Goal: Find specific page/section: Find specific page/section

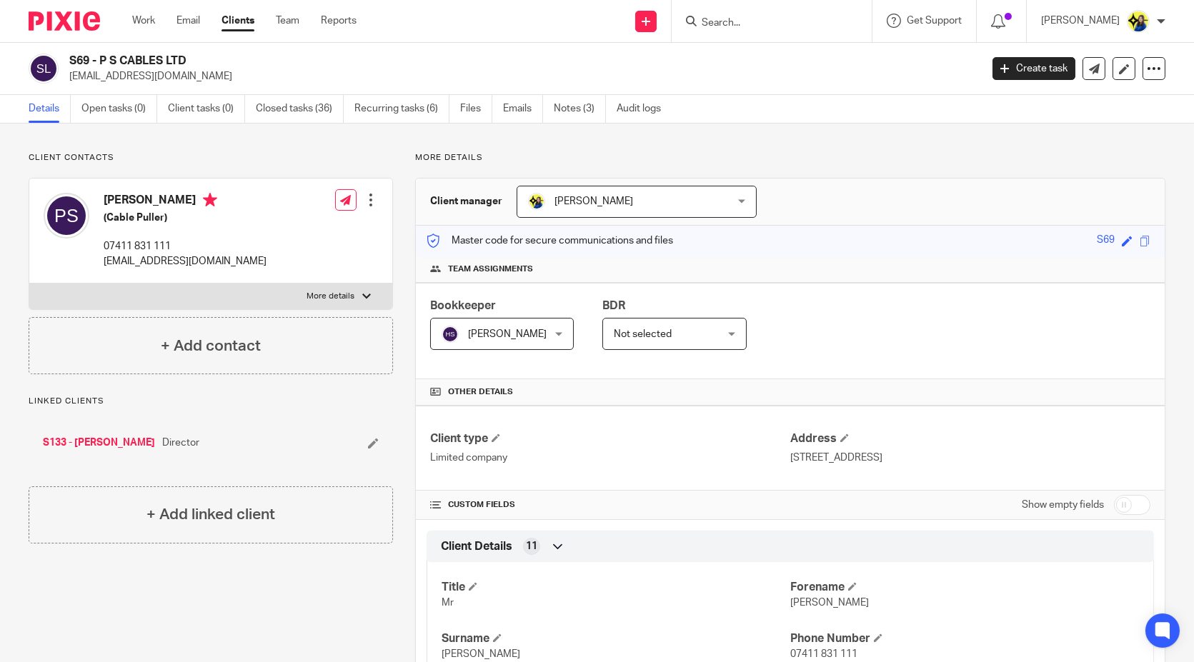
scroll to position [952, 0]
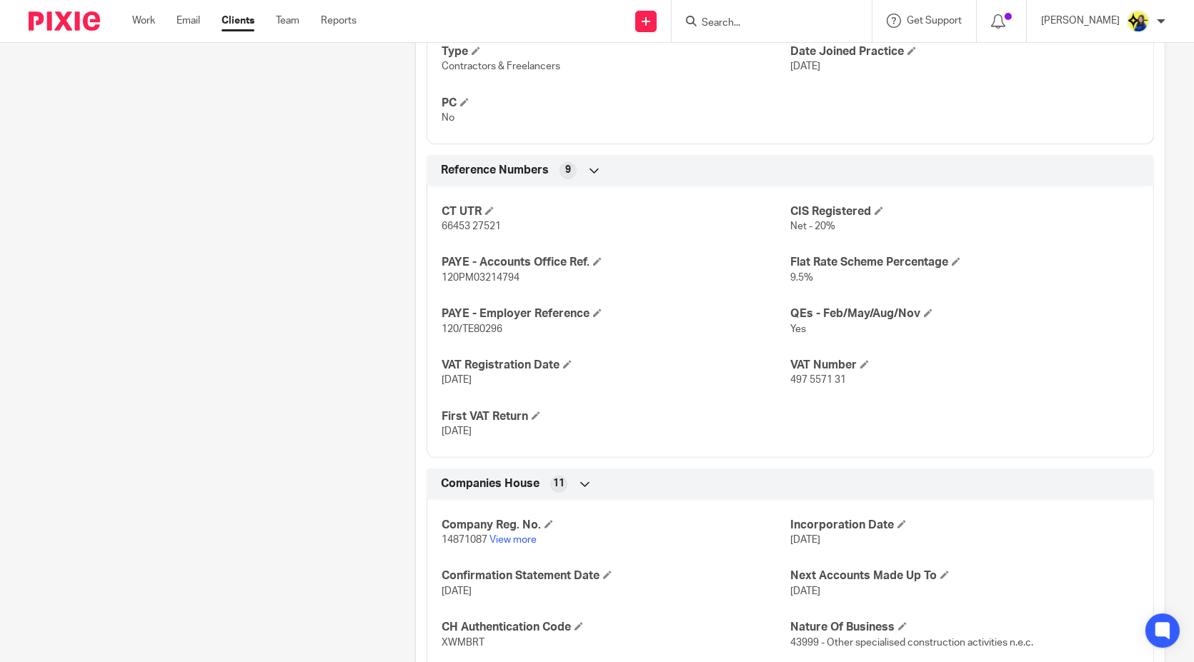
click at [829, 21] on input "Search" at bounding box center [764, 23] width 129 height 13
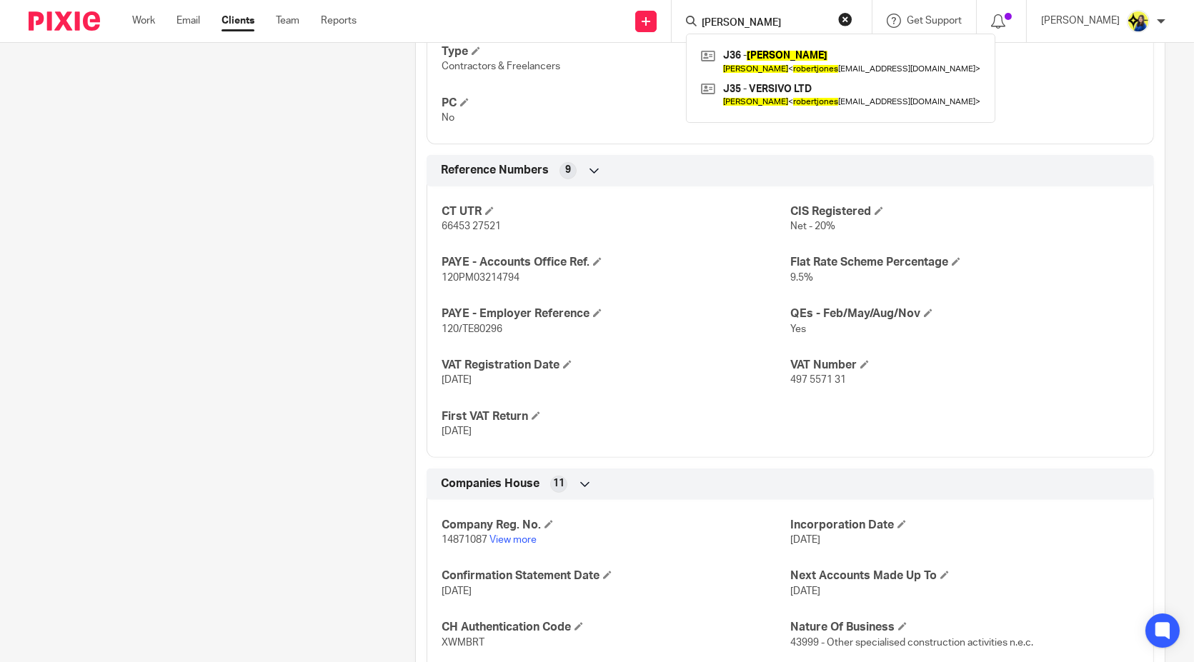
type input "robert jones"
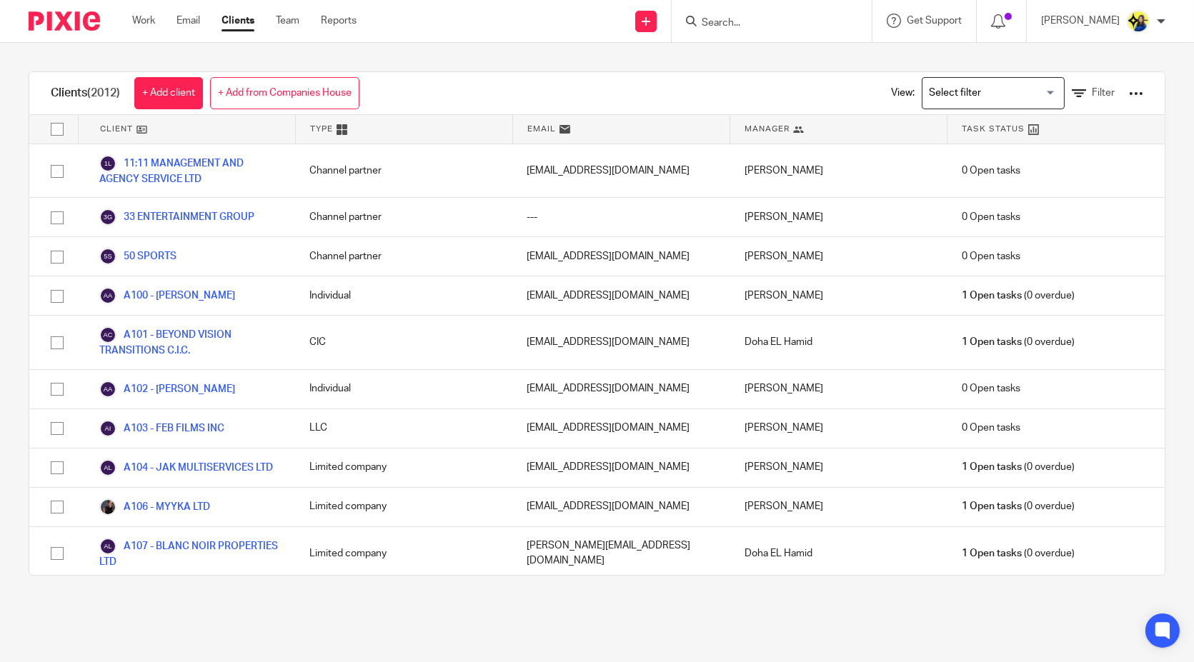
drag, startPoint x: 788, startPoint y: 18, endPoint x: 781, endPoint y: 19, distance: 7.3
click at [785, 19] on input "Search" at bounding box center [764, 23] width 129 height 13
click at [806, 14] on form at bounding box center [776, 21] width 152 height 18
click at [804, 22] on input "Search" at bounding box center [764, 23] width 129 height 13
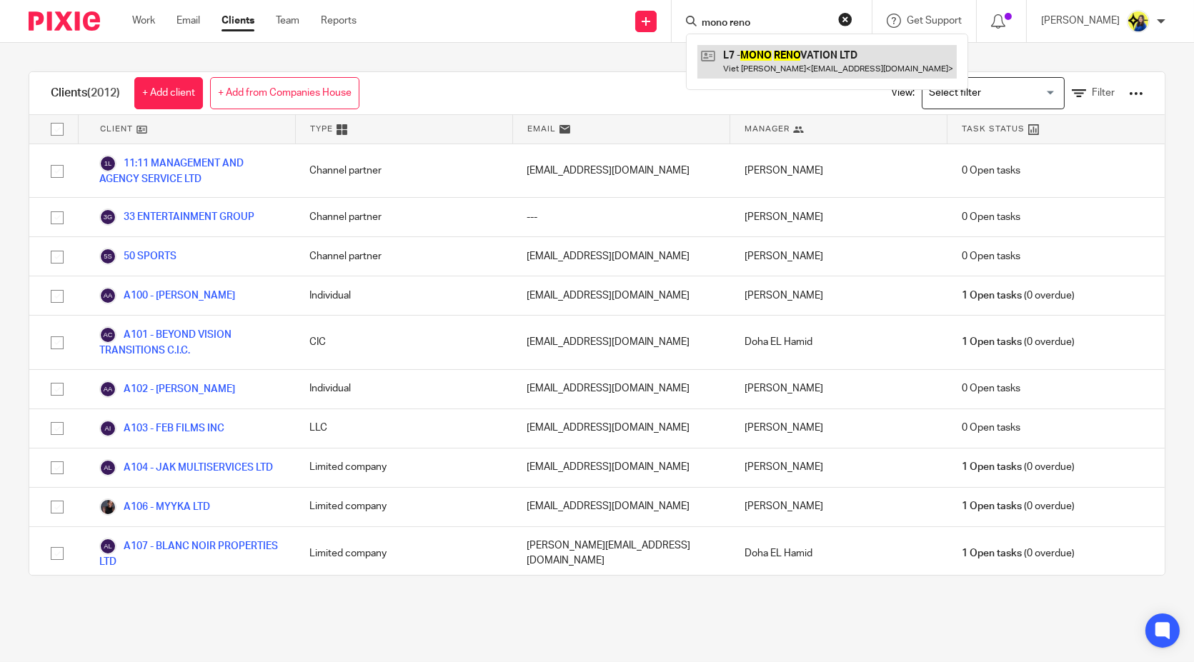
type input "mono reno"
click at [822, 56] on link at bounding box center [826, 61] width 259 height 33
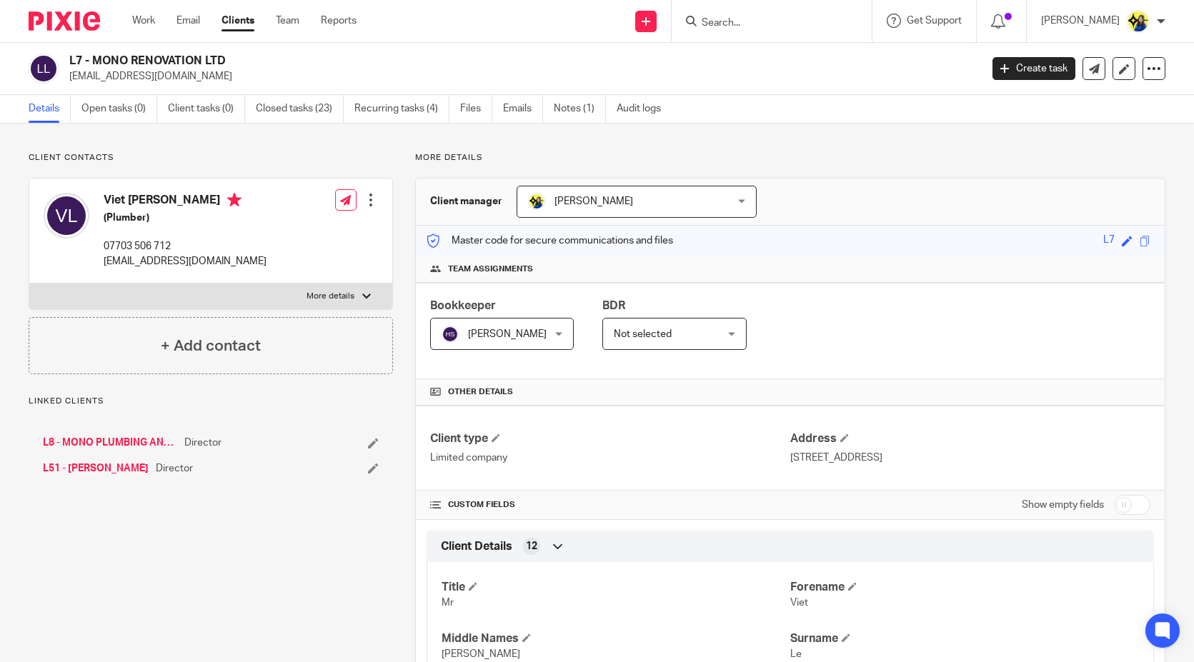
drag, startPoint x: 201, startPoint y: 79, endPoint x: 69, endPoint y: 82, distance: 132.9
click at [69, 82] on p "vietanh.le91@gmail.com" at bounding box center [519, 76] width 901 height 14
copy p "vietanh.le91@gmail.com"
drag, startPoint x: 70, startPoint y: 60, endPoint x: 246, endPoint y: 56, distance: 176.5
click at [246, 56] on h2 "L7 - MONO RENOVATION LTD" at bounding box center [429, 61] width 721 height 15
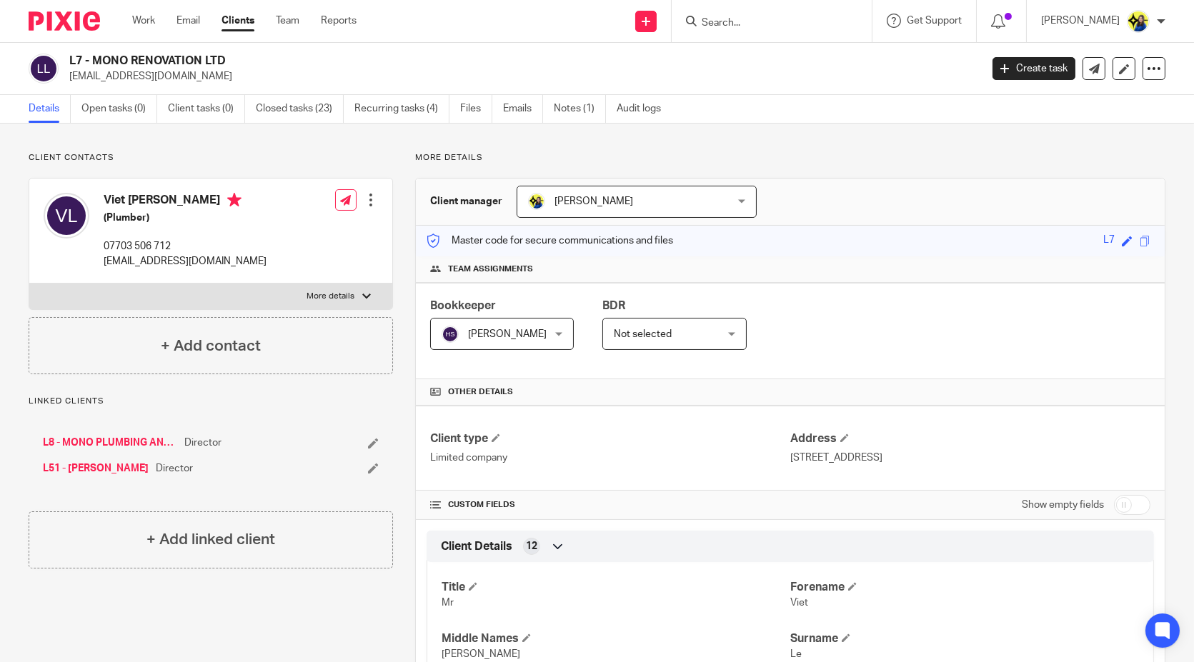
copy h2 "L7 - MONO RENOVATION LTD"
click at [766, 29] on form at bounding box center [776, 21] width 152 height 18
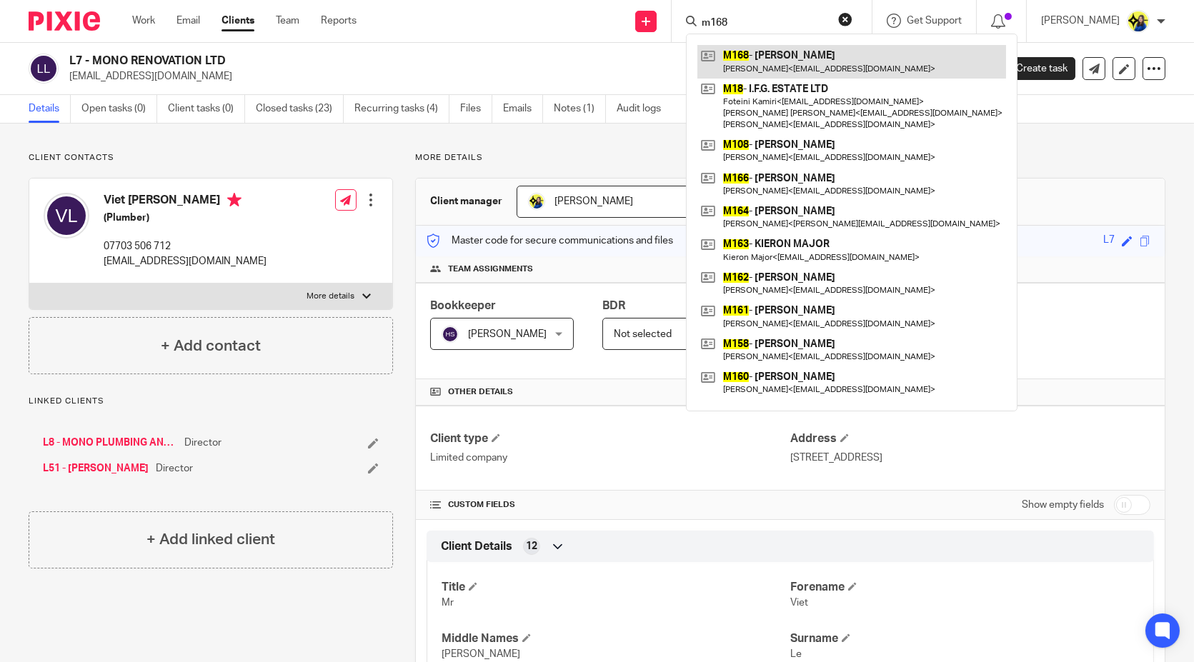
type input "m168"
click at [823, 54] on link at bounding box center [851, 61] width 309 height 33
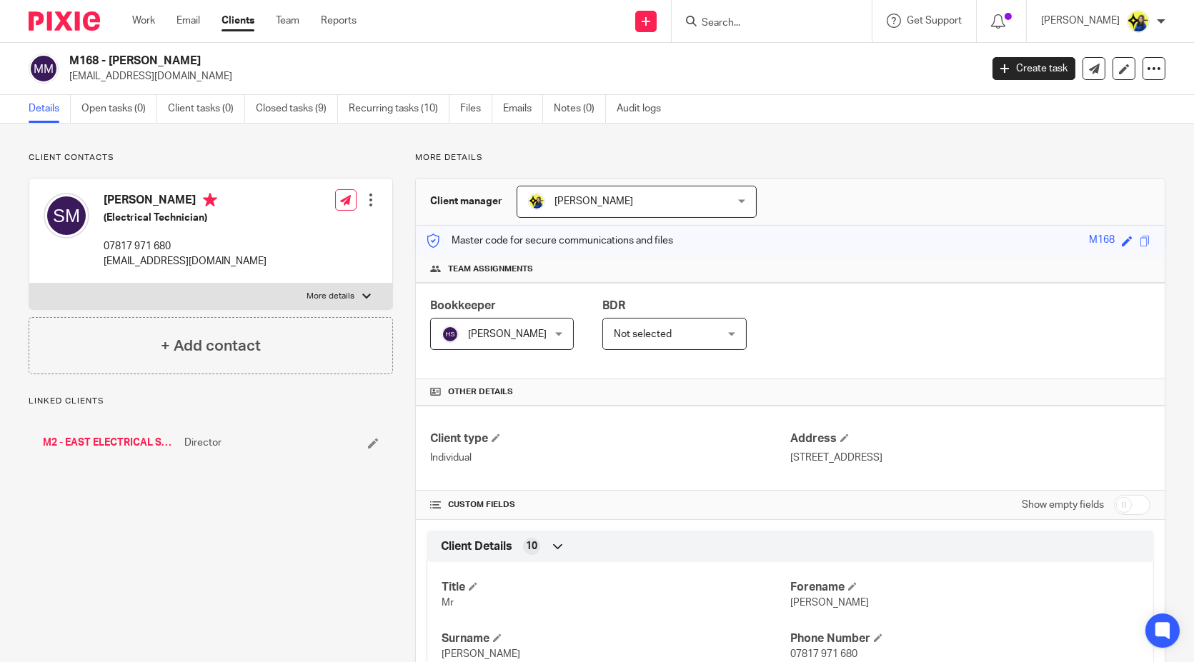
drag, startPoint x: 212, startPoint y: 76, endPoint x: 71, endPoint y: 78, distance: 140.7
click at [71, 78] on p "[EMAIL_ADDRESS][DOMAIN_NAME]" at bounding box center [519, 76] width 901 height 14
copy p "[EMAIL_ADDRESS][DOMAIN_NAME]"
click at [775, 23] on input "Search" at bounding box center [764, 23] width 129 height 13
type input "r4"
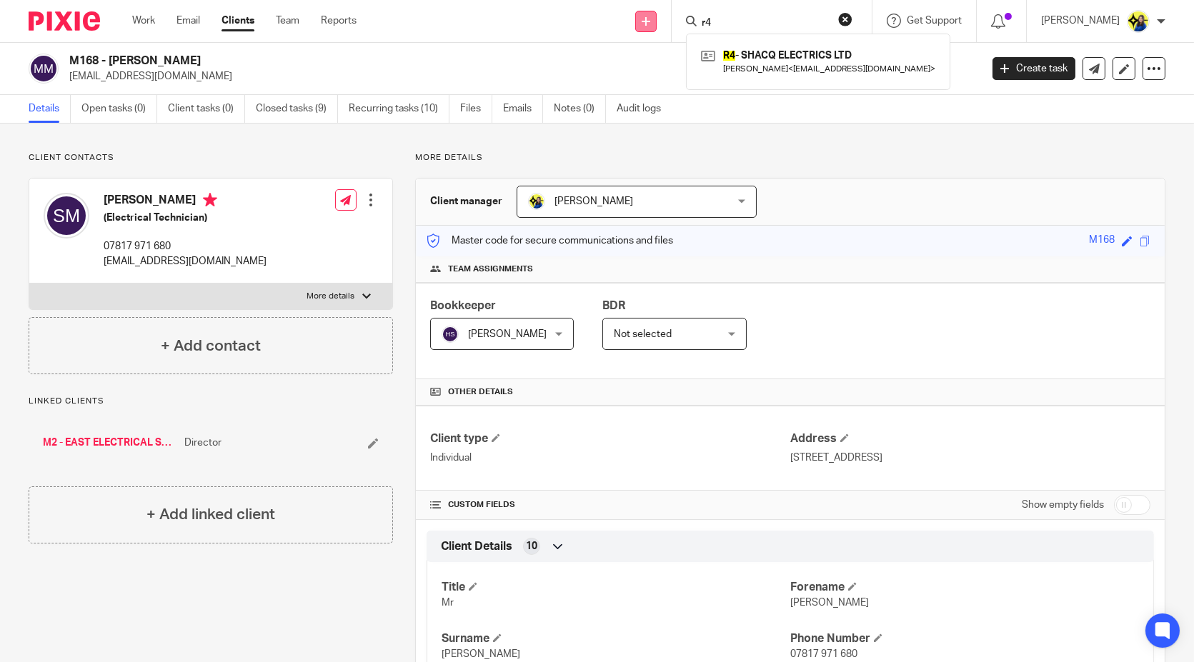
drag, startPoint x: 789, startPoint y: 26, endPoint x: 682, endPoint y: 23, distance: 106.5
click at [682, 23] on div "Send new email Create task Add client Request signature r4 R4 - SHACQ ELECTRICS…" at bounding box center [786, 21] width 816 height 42
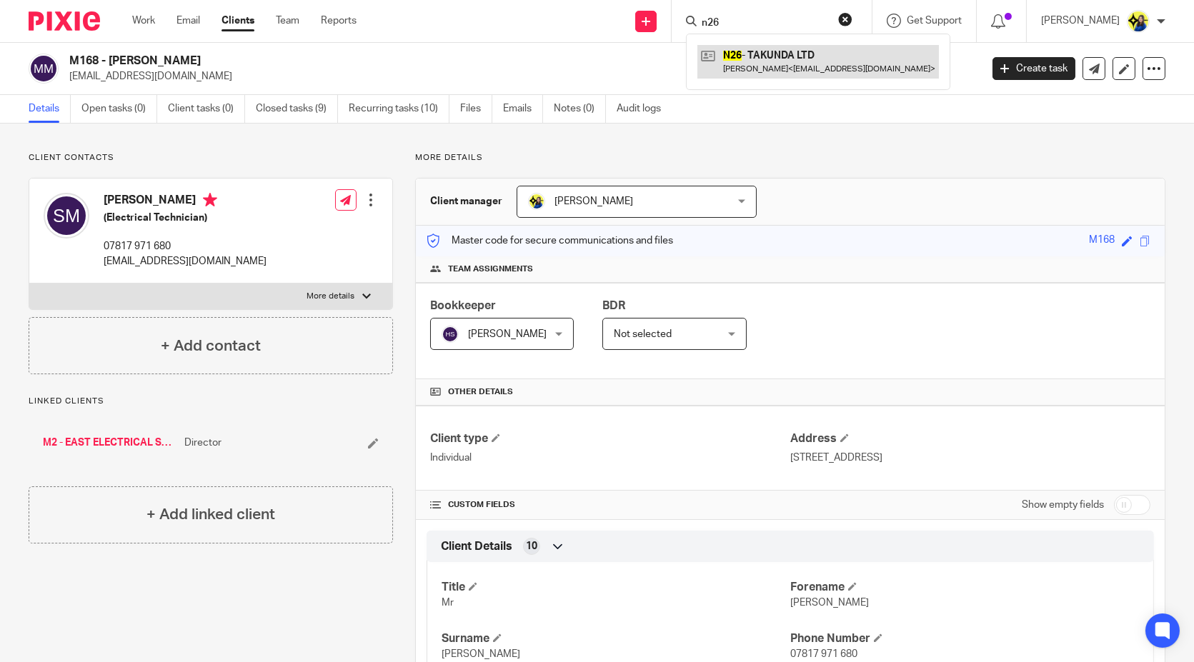
type input "n26"
click at [784, 54] on link at bounding box center [817, 61] width 241 height 33
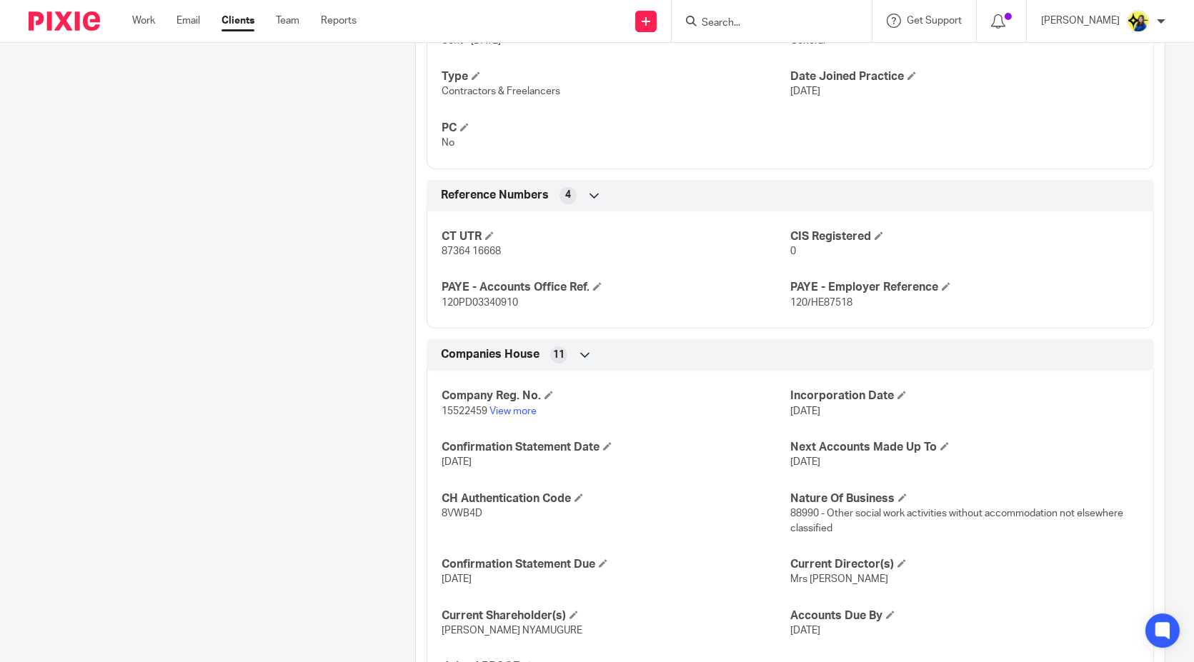
scroll to position [952, 0]
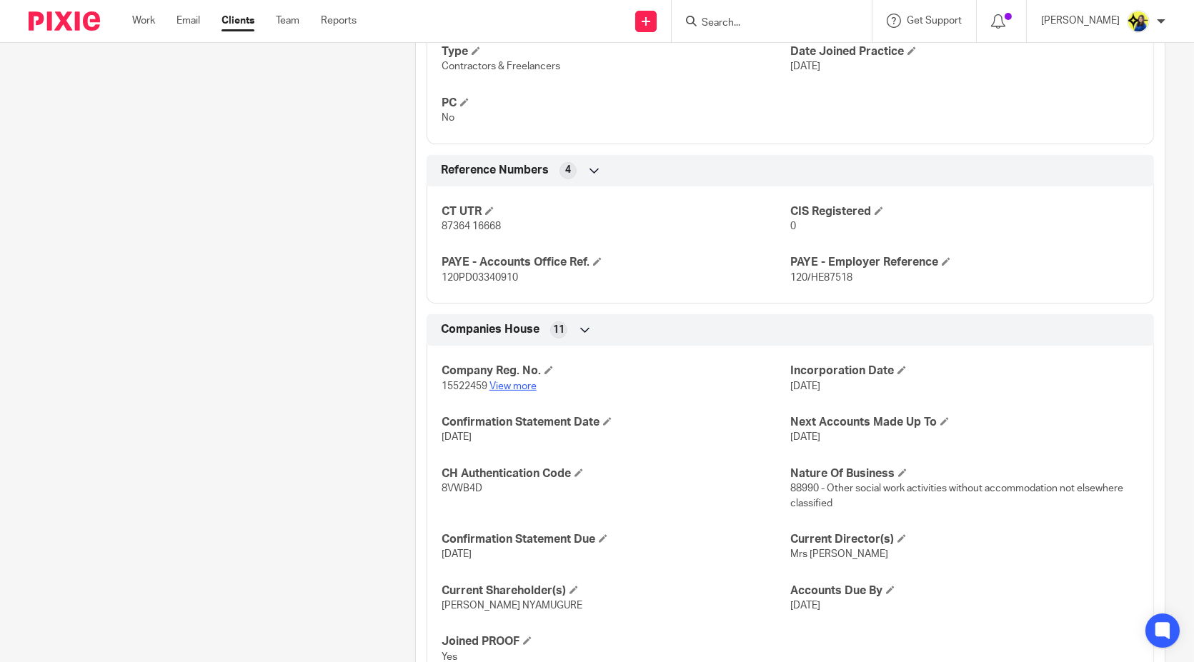
click at [514, 382] on link "View more" at bounding box center [512, 386] width 47 height 10
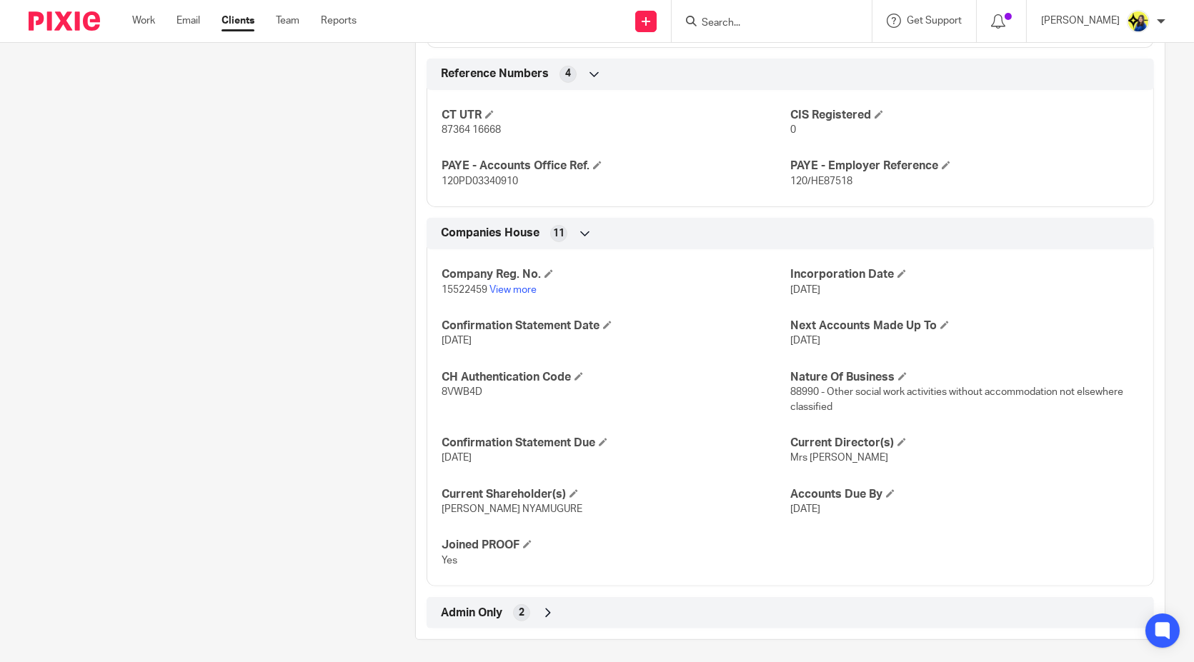
scroll to position [1051, 0]
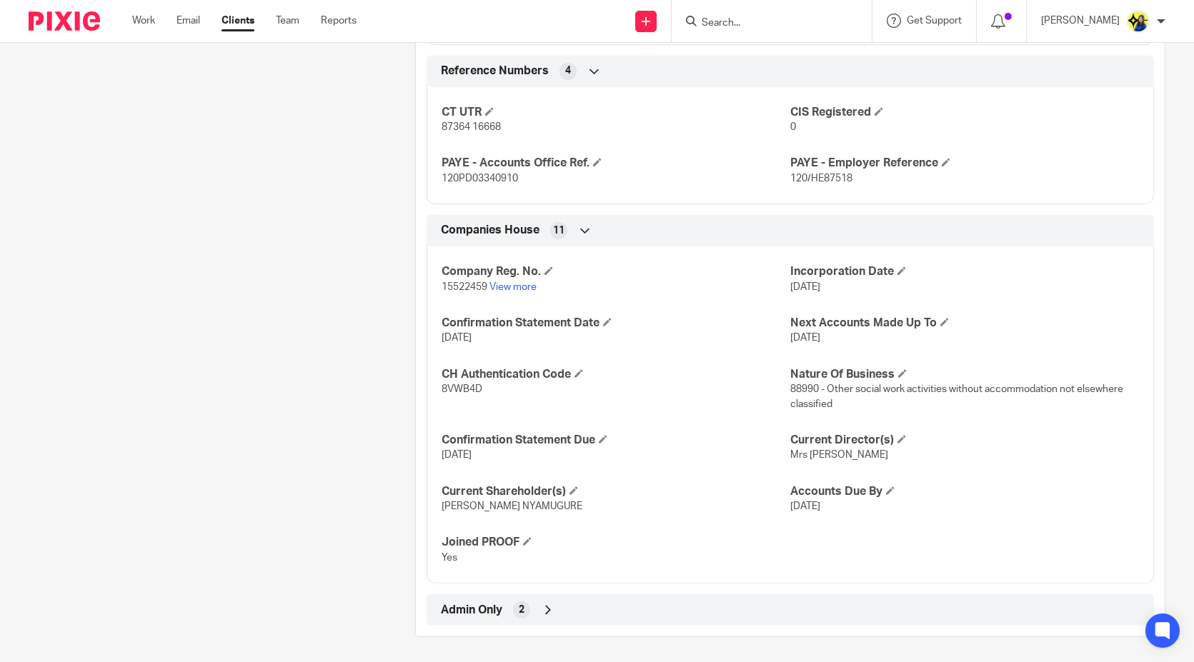
click at [471, 609] on span "Admin Only" at bounding box center [471, 610] width 61 height 15
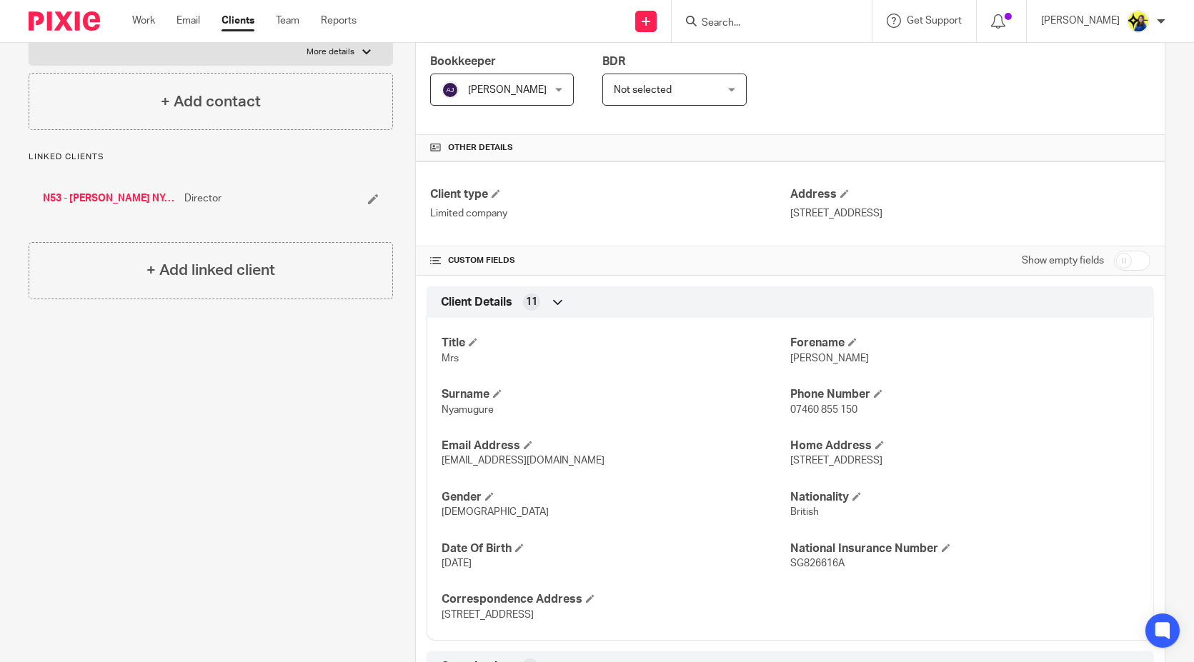
scroll to position [165, 0]
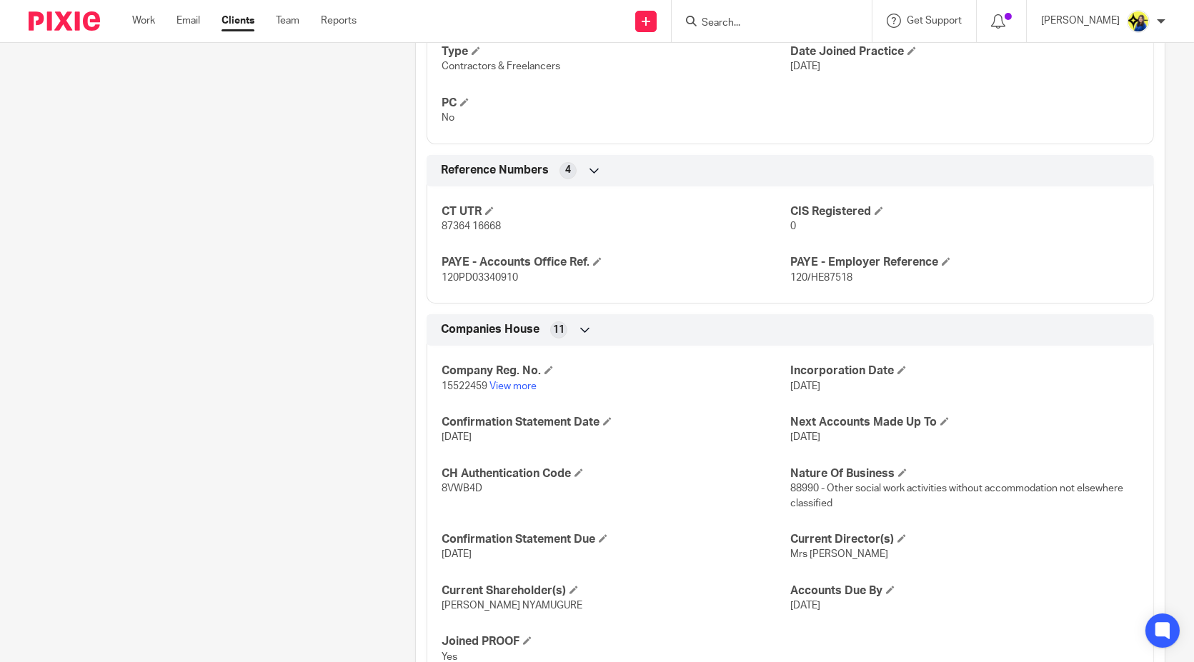
scroll to position [1111, 0]
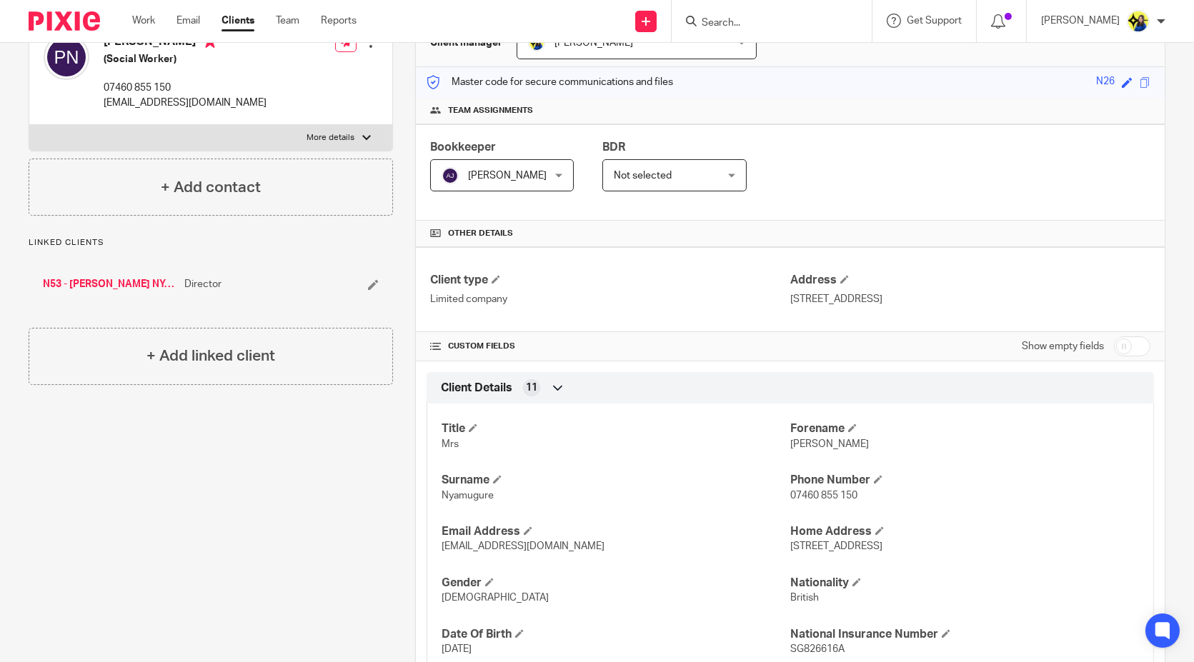
scroll to position [0, 0]
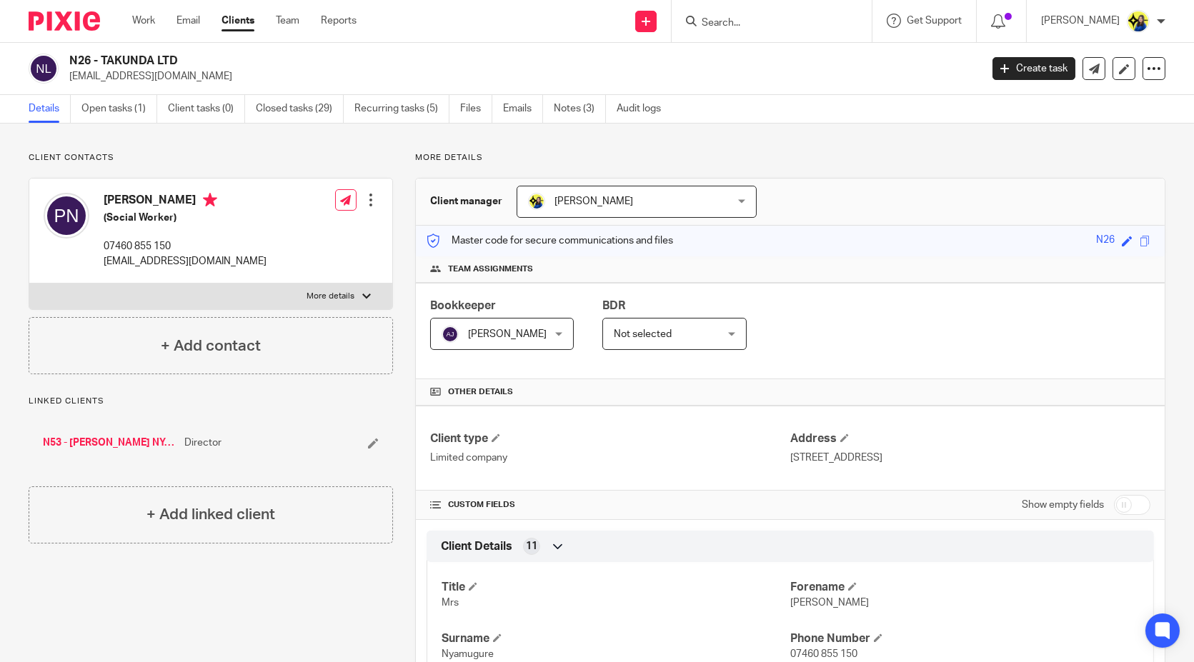
click at [763, 19] on input "Search" at bounding box center [764, 23] width 129 height 13
type input "K"
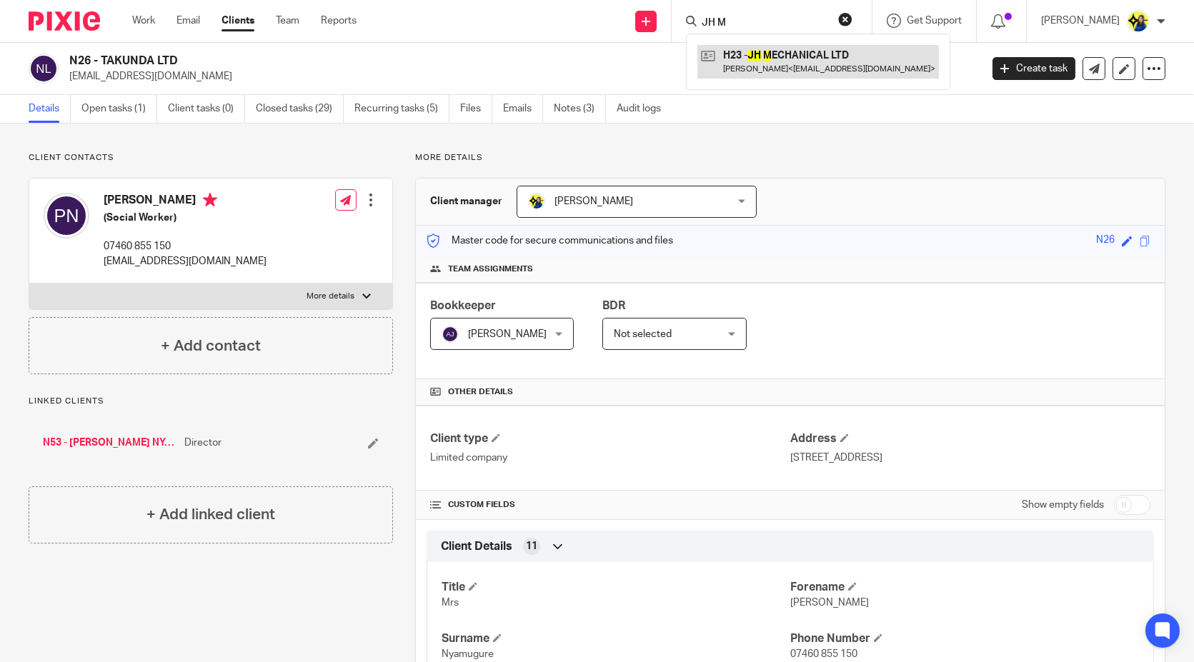
type input "JH M"
click at [801, 47] on link at bounding box center [817, 61] width 241 height 33
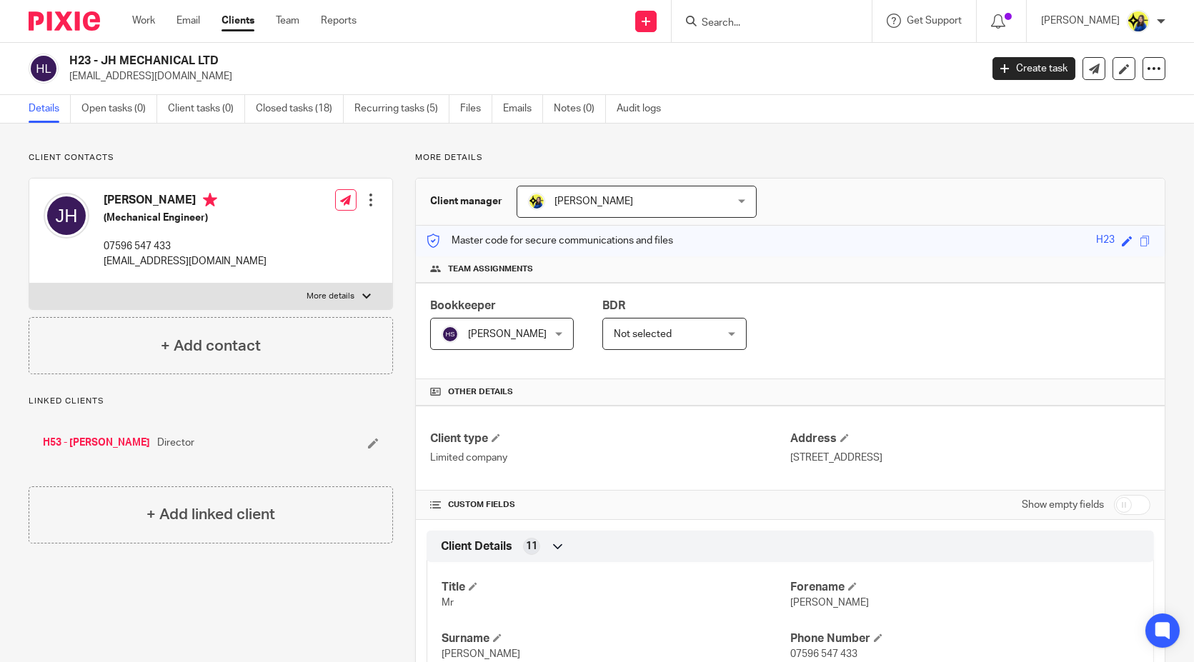
drag, startPoint x: 233, startPoint y: 56, endPoint x: 104, endPoint y: 66, distance: 129.6
click at [104, 66] on h2 "H23 - JH MECHANICAL LTD" at bounding box center [429, 61] width 721 height 15
copy h2 "JH MECHANICAL LTD"
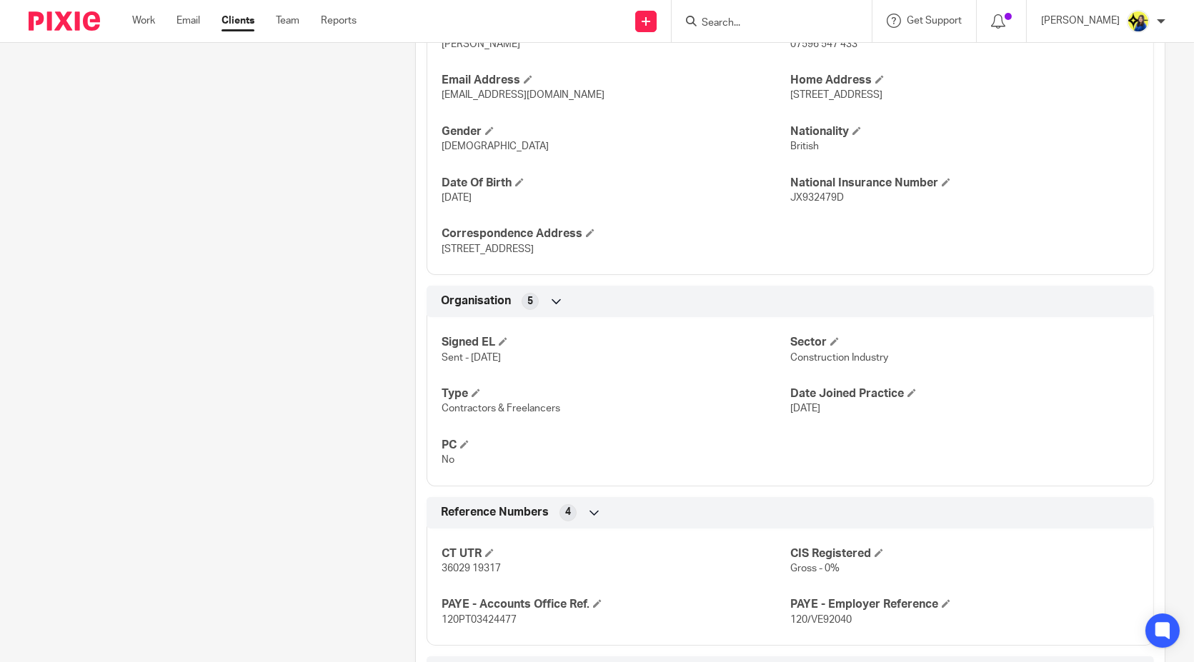
drag, startPoint x: 336, startPoint y: 394, endPoint x: 427, endPoint y: 421, distance: 95.4
click at [336, 394] on div "Client contacts [PERSON_NAME] (Mechanical Engineer) 07596 547 433 [EMAIL_ADDRES…" at bounding box center [199, 303] width 386 height 1522
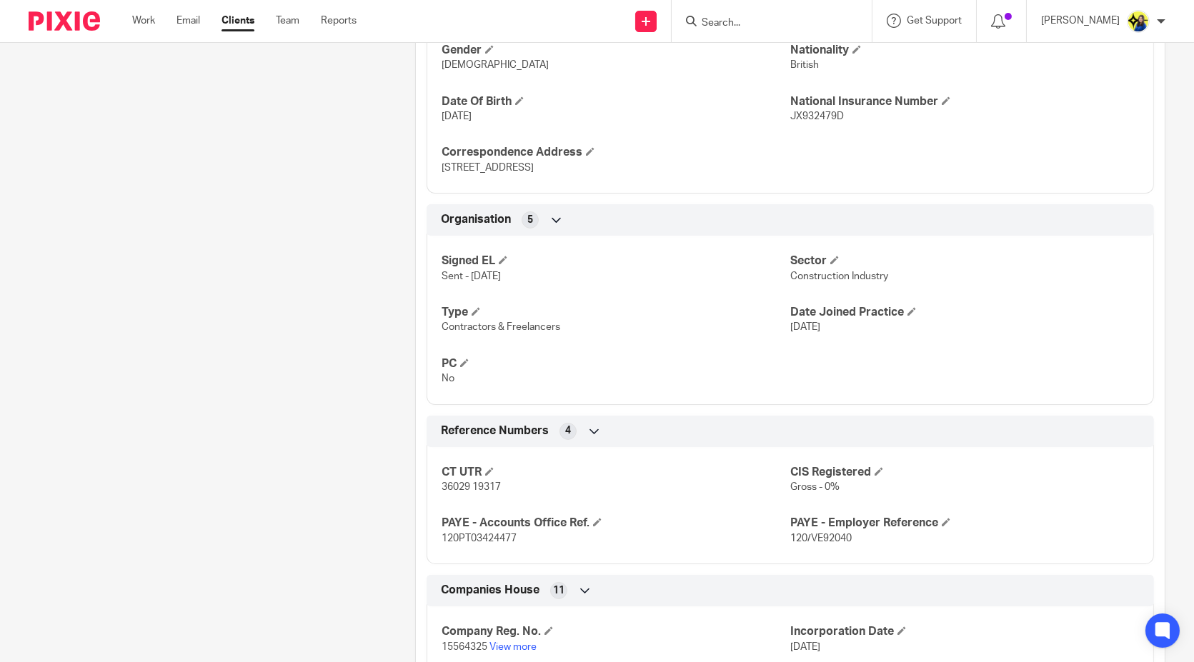
scroll to position [714, 0]
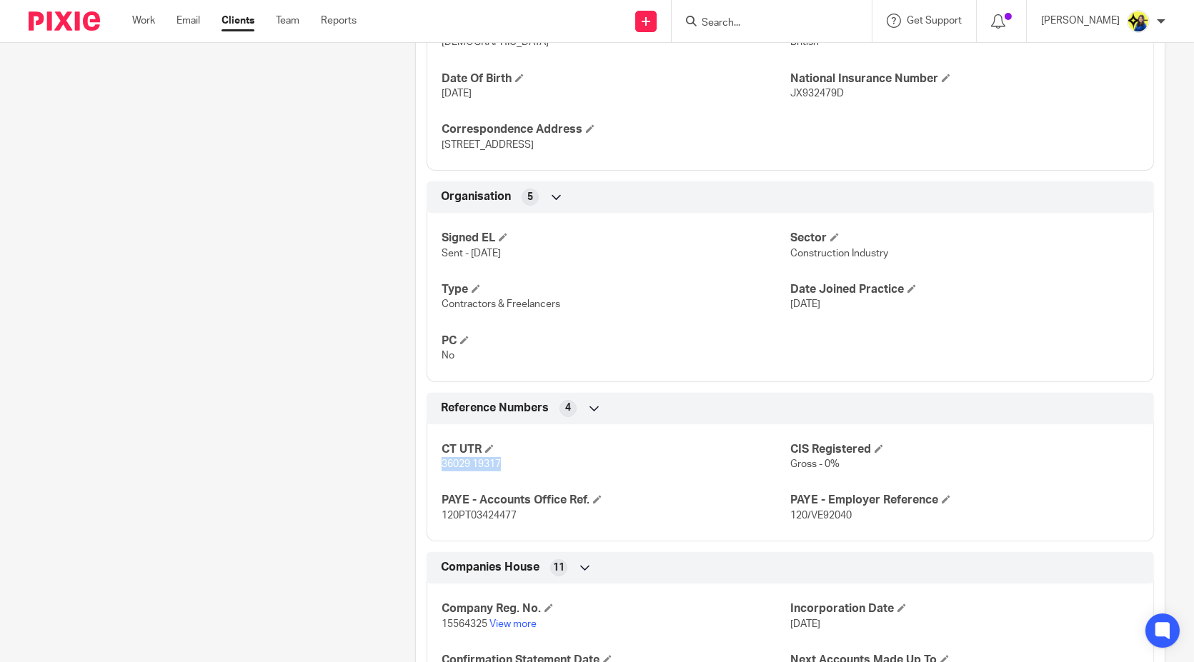
drag, startPoint x: 500, startPoint y: 462, endPoint x: 436, endPoint y: 468, distance: 63.8
click at [441, 468] on p "36029 19317" at bounding box center [615, 464] width 349 height 14
copy span "36029 19317"
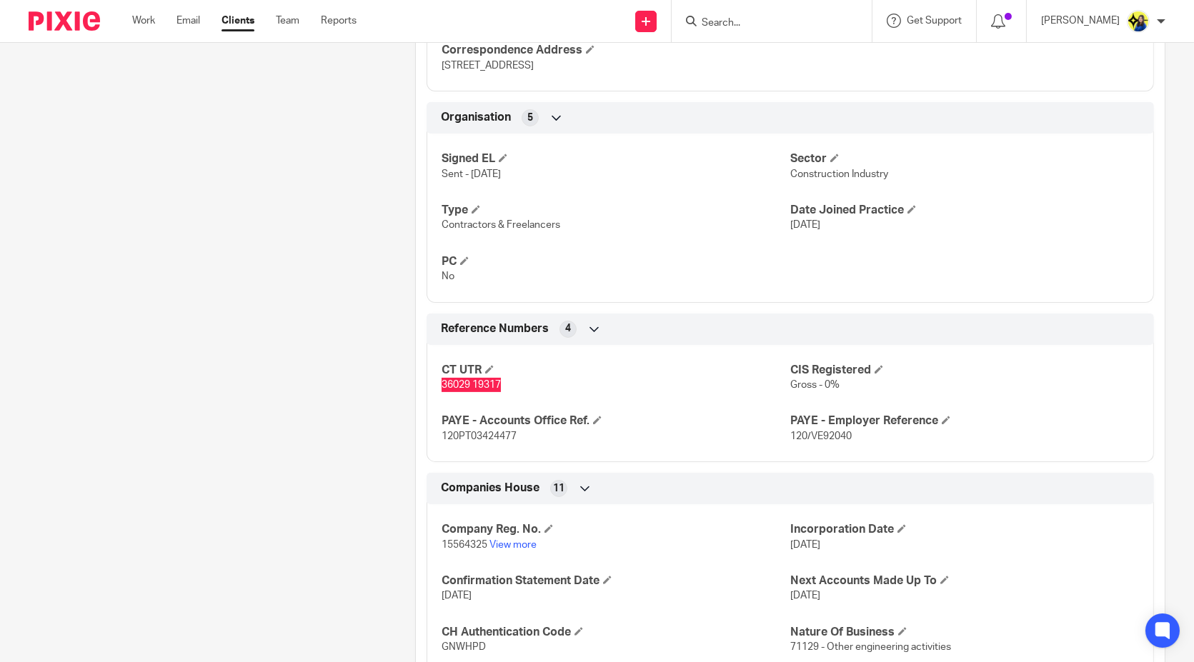
scroll to position [873, 0]
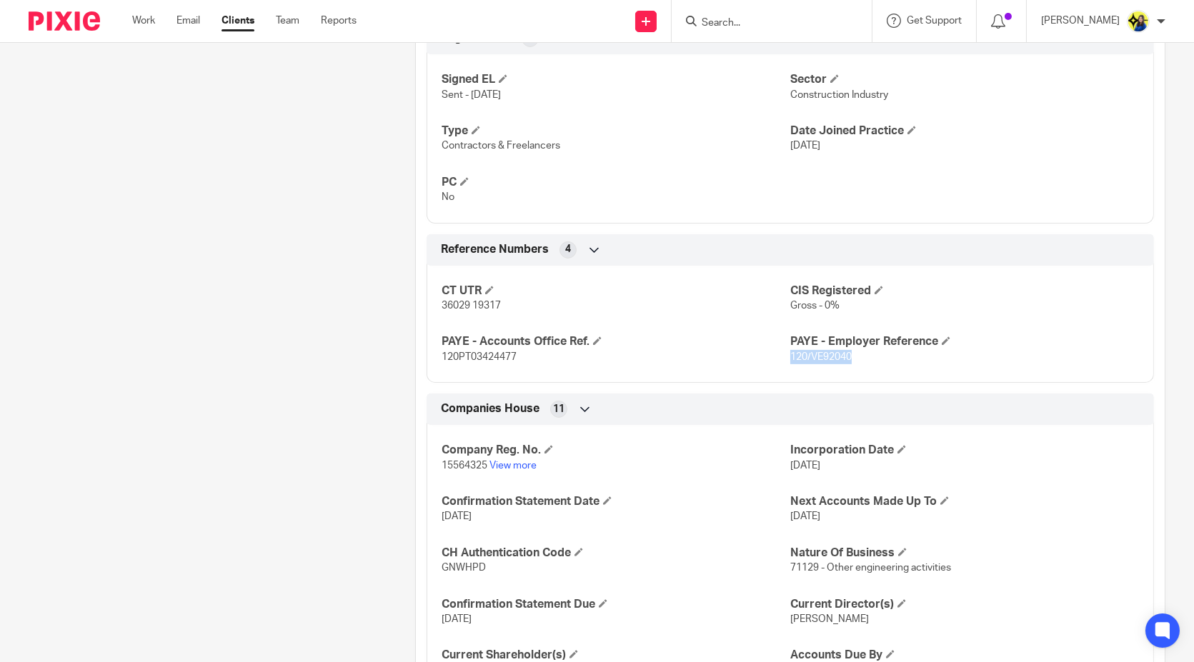
drag, startPoint x: 811, startPoint y: 357, endPoint x: 784, endPoint y: 359, distance: 27.9
click at [790, 359] on p "120/VE92040" at bounding box center [964, 357] width 349 height 14
copy span "120/VE92040"
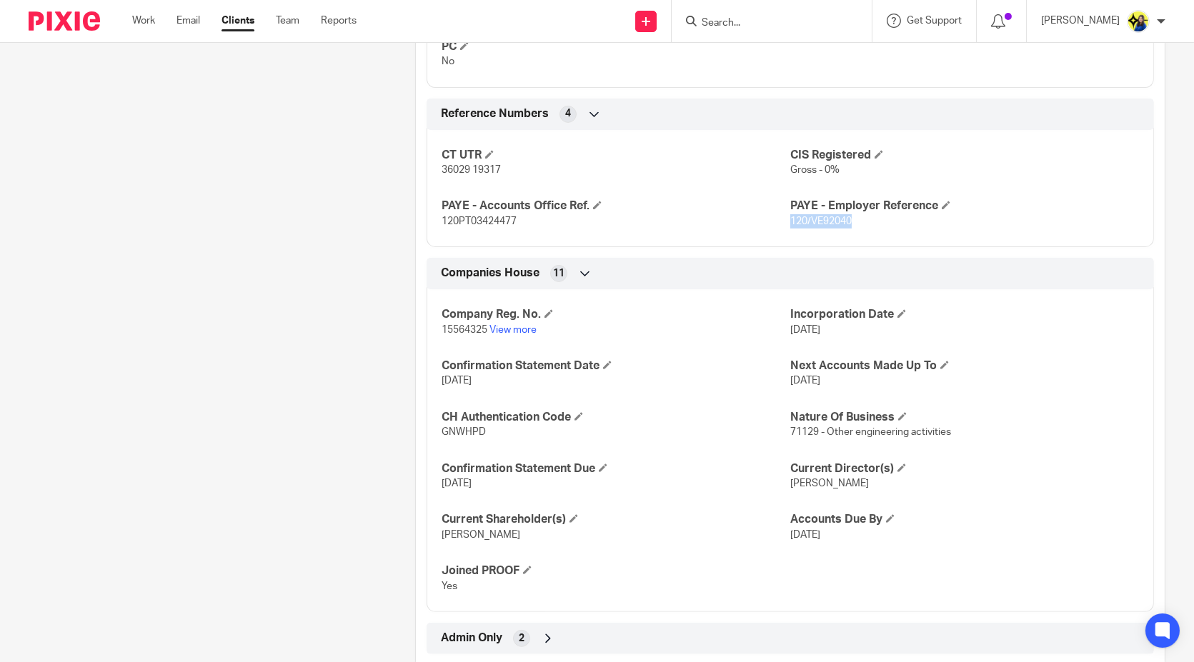
scroll to position [1037, 0]
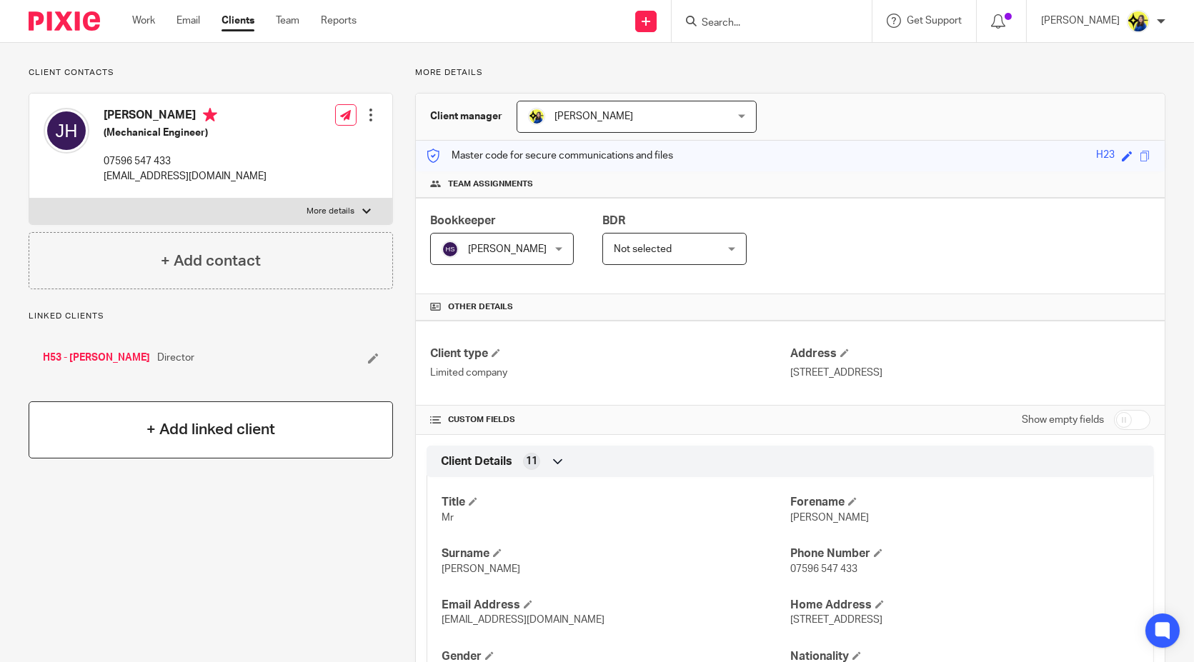
scroll to position [0, 0]
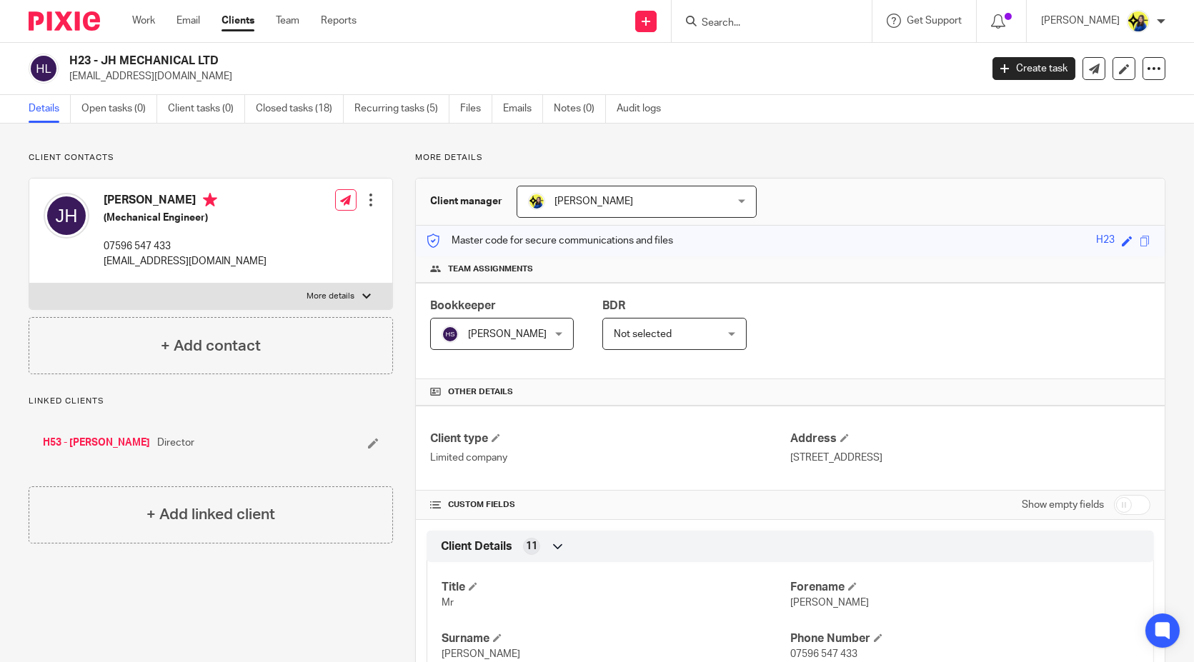
drag, startPoint x: 221, startPoint y: 56, endPoint x: 101, endPoint y: 63, distance: 120.2
click at [101, 63] on h2 "H23 - JH MECHANICAL LTD" at bounding box center [429, 61] width 721 height 15
copy h2 "JH MECHANICAL LTD"
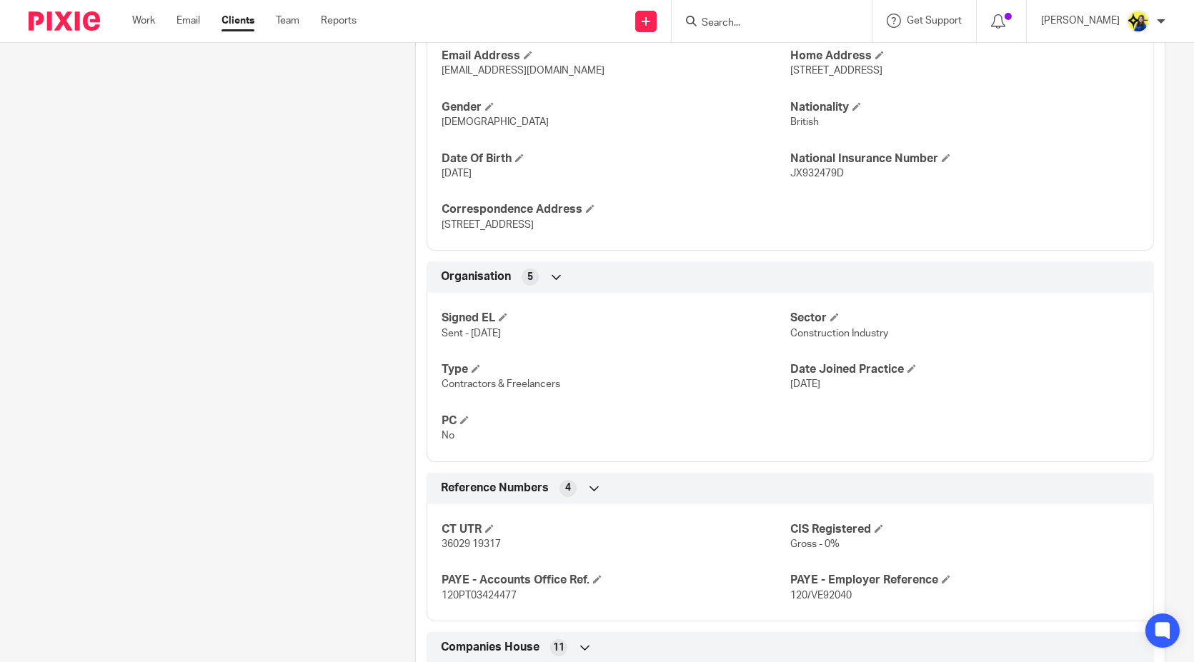
click at [366, 239] on div "Client contacts Joe Hallowell (Mechanical Engineer) 07596 547 433 joehallowell@…" at bounding box center [199, 279] width 386 height 1522
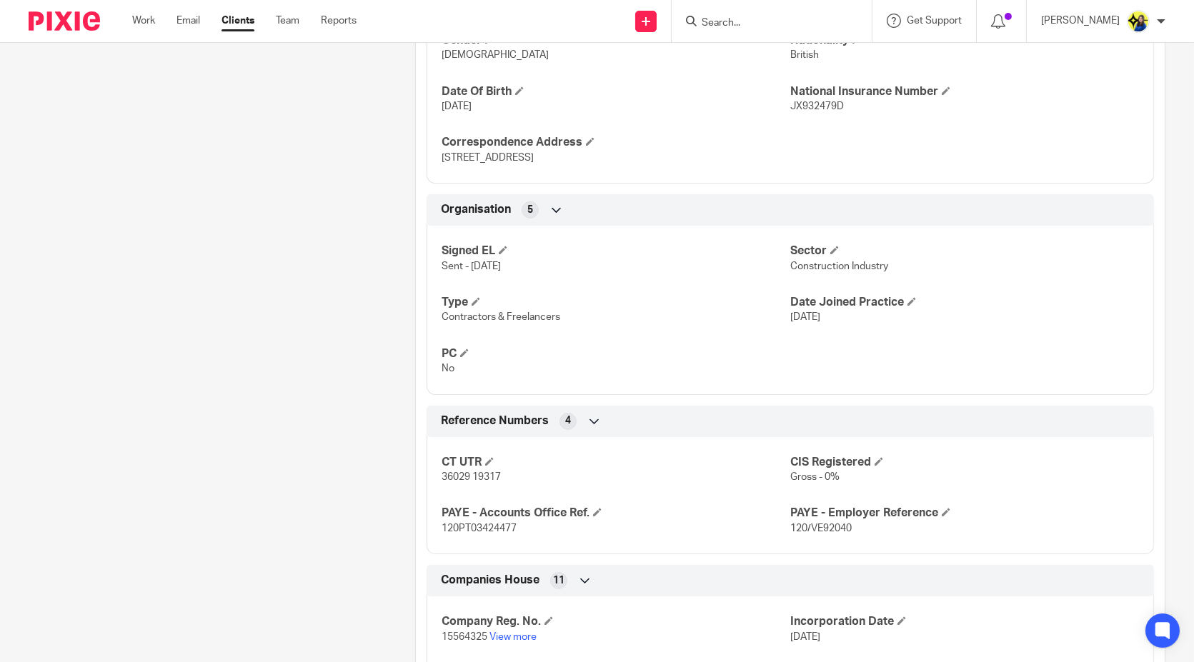
scroll to position [873, 0]
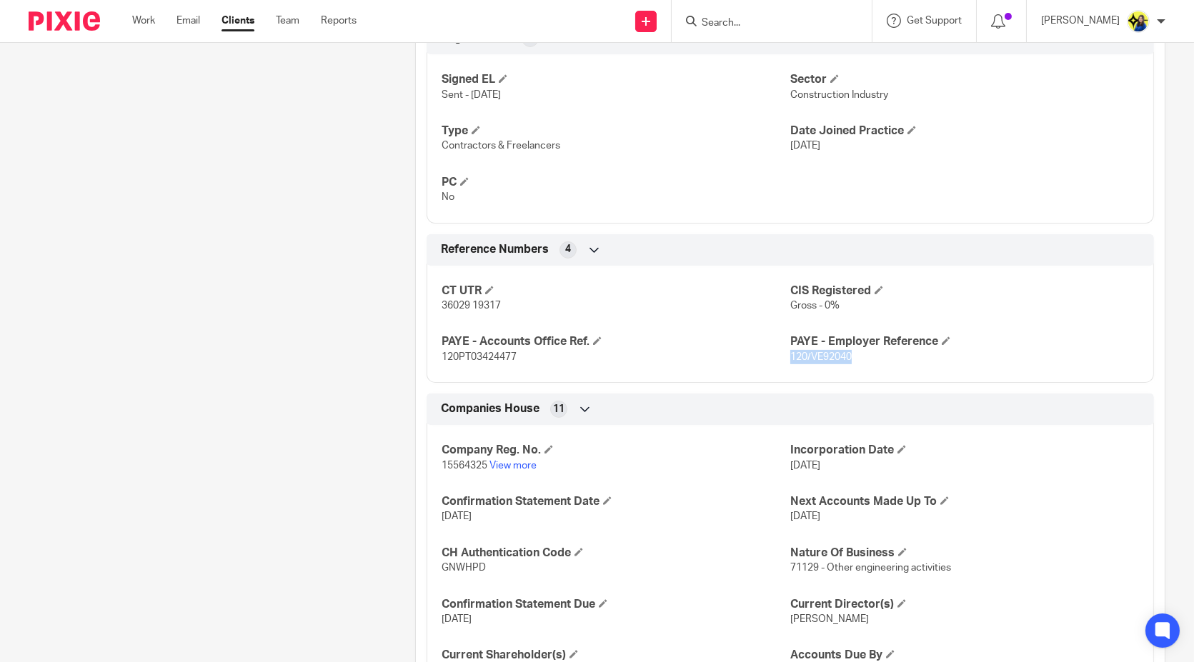
drag, startPoint x: 859, startPoint y: 356, endPoint x: 784, endPoint y: 359, distance: 75.8
click at [790, 359] on p "120/VE92040" at bounding box center [964, 357] width 349 height 14
copy span "120/VE92040"
drag, startPoint x: 506, startPoint y: 306, endPoint x: 436, endPoint y: 307, distance: 70.0
click at [441, 307] on p "36029 19317" at bounding box center [615, 306] width 349 height 14
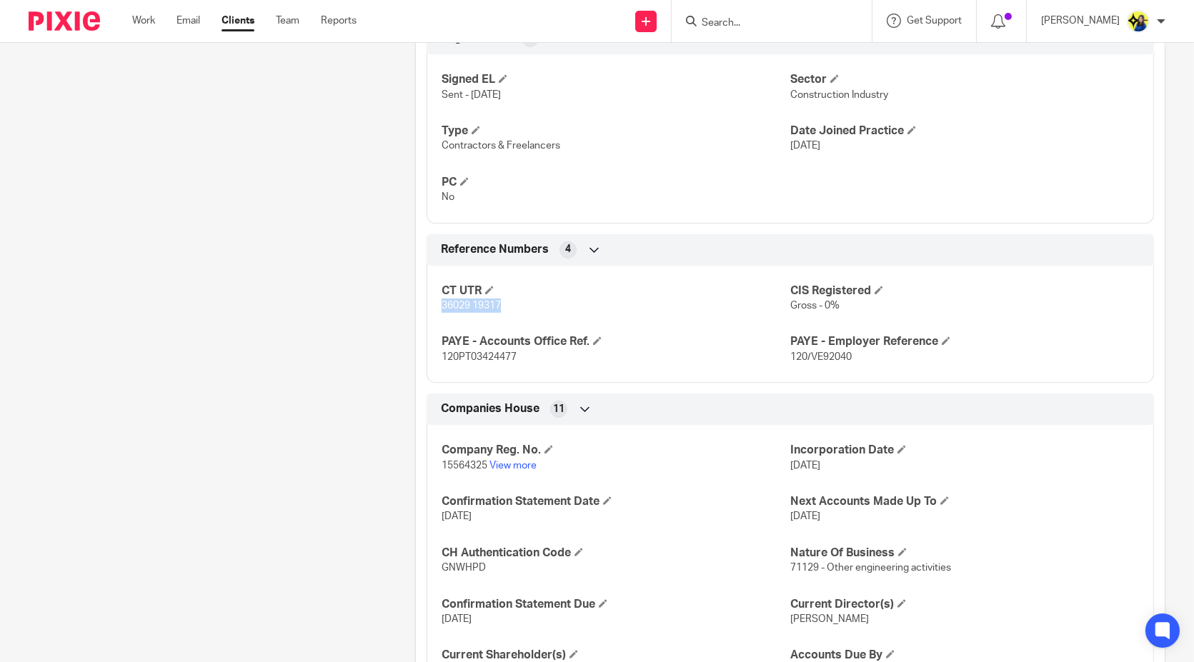
copy span "36029 19317"
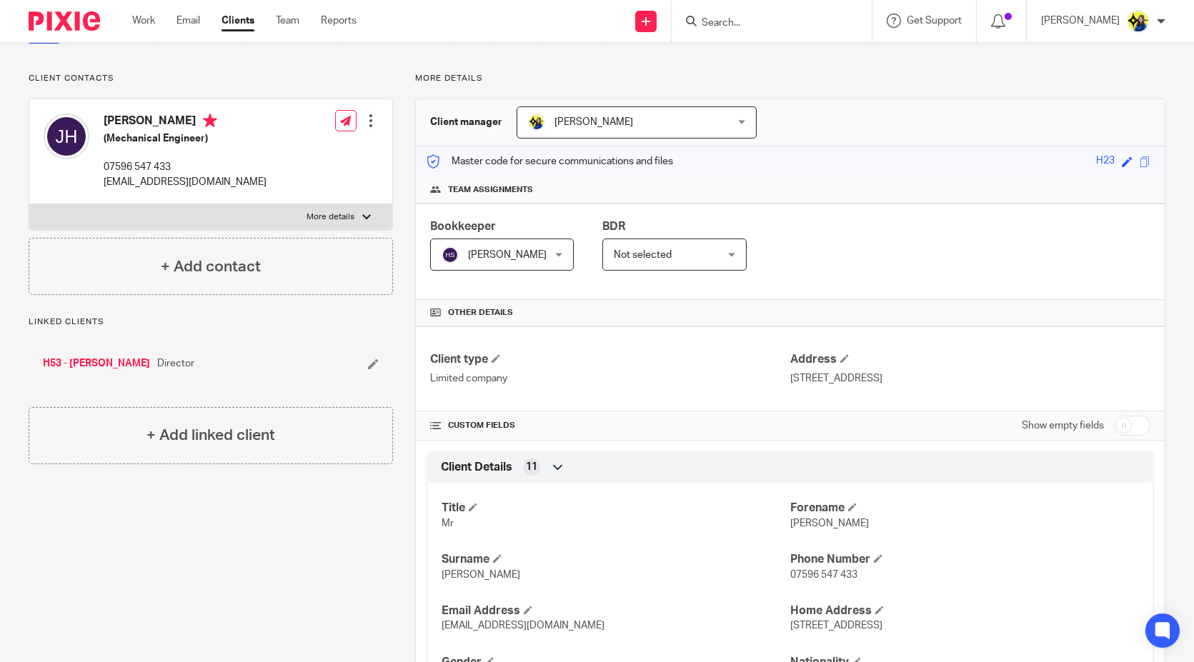
scroll to position [0, 0]
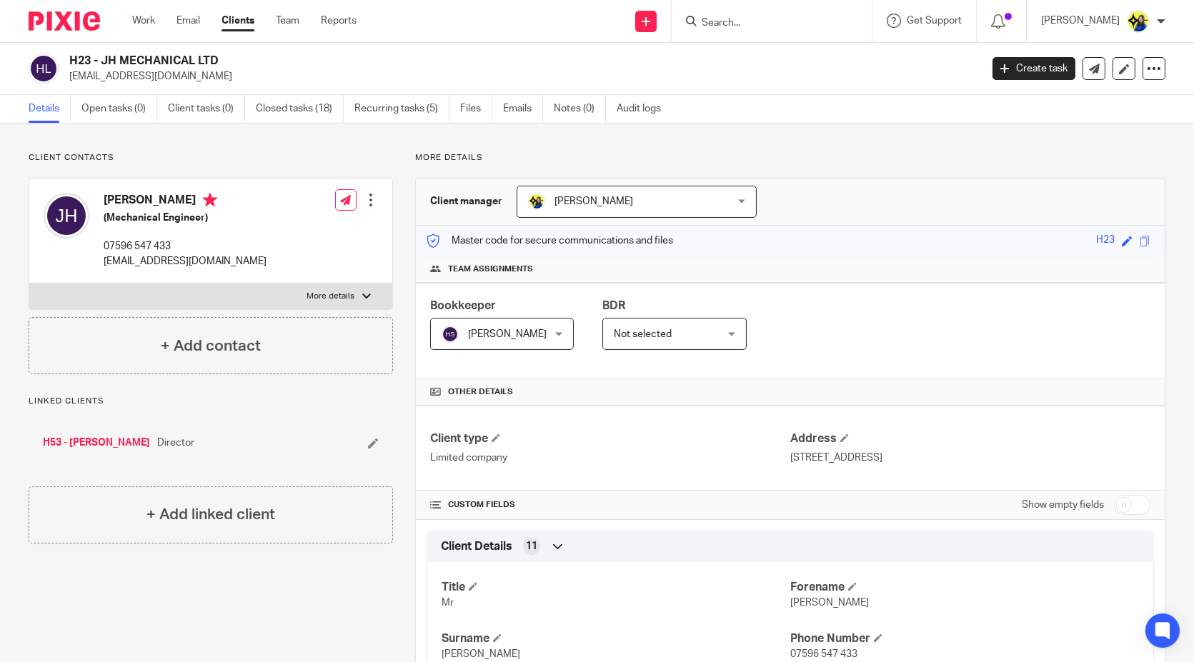
drag, startPoint x: 66, startPoint y: 54, endPoint x: 230, endPoint y: 54, distance: 163.6
click at [230, 54] on div "H23 - JH MECHANICAL LTD joehallowell@outlook.com" at bounding box center [500, 69] width 942 height 30
copy h2 "H23 - JH MECHANICAL LTD"
click at [788, 29] on form at bounding box center [776, 21] width 152 height 18
click at [786, 27] on input "Search" at bounding box center [764, 23] width 129 height 13
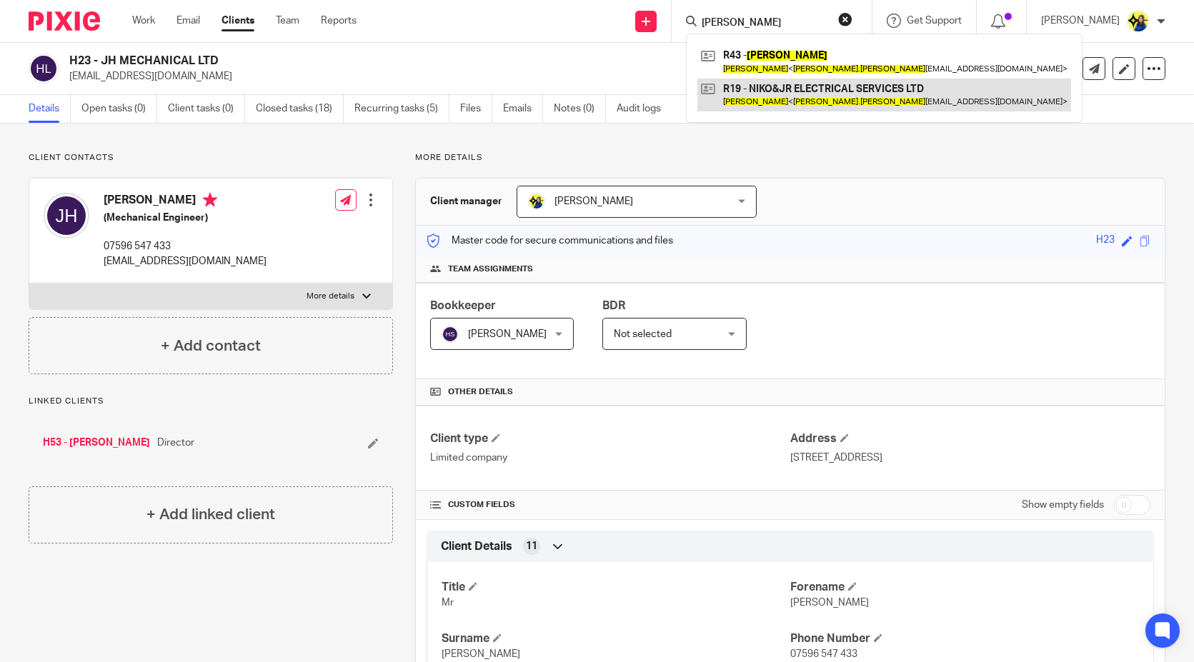
type input "nicholas reid"
click at [891, 91] on link at bounding box center [884, 95] width 374 height 33
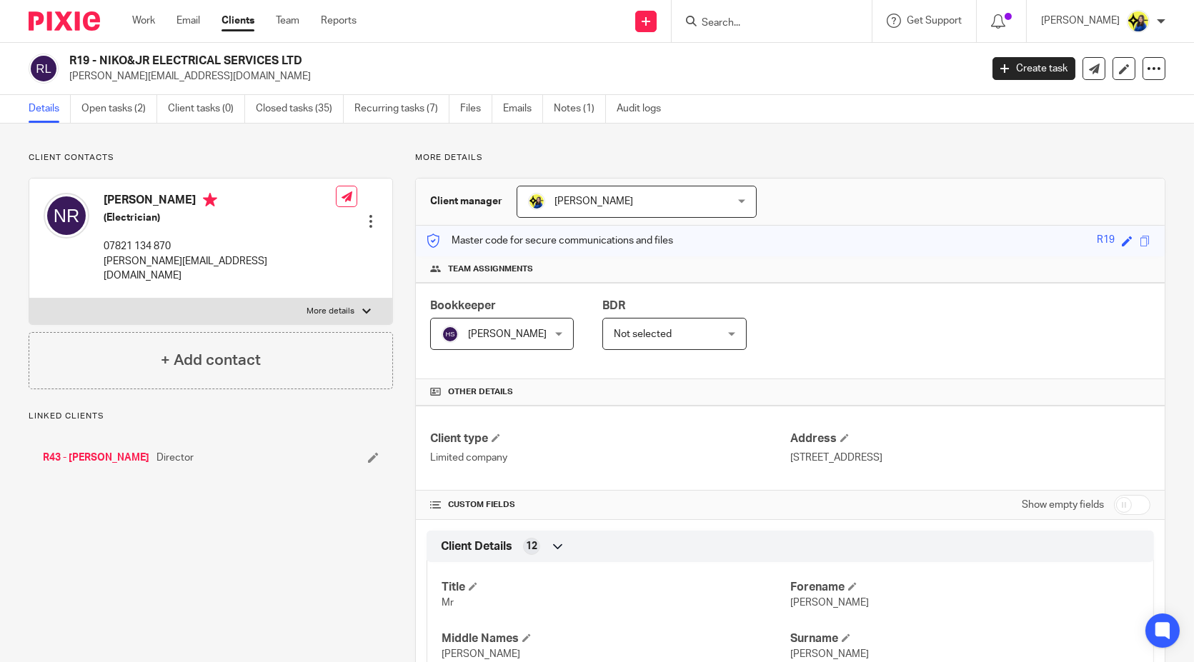
drag, startPoint x: 100, startPoint y: 64, endPoint x: 336, endPoint y: 62, distance: 236.4
click at [336, 62] on h2 "R19 - NIKO&JR ELECTRICAL SERVICES LTD" at bounding box center [429, 61] width 721 height 15
copy h2 "NIKO&JR ELECTRICAL SERVICES LTD"
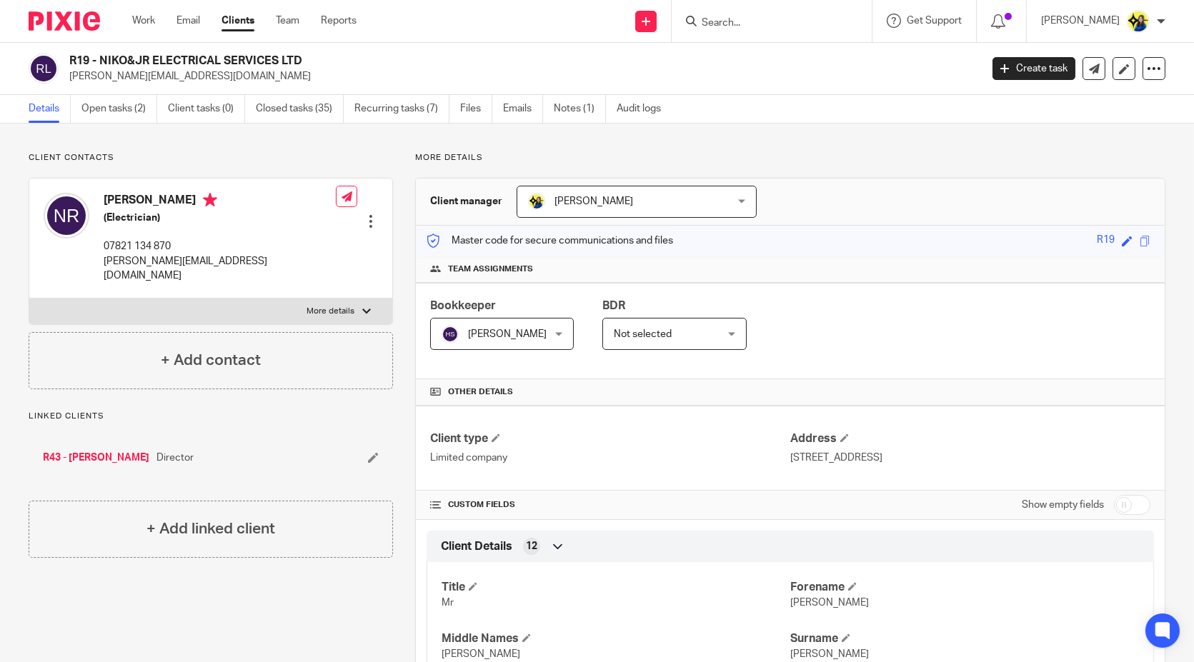
click at [103, 61] on h2 "R19 - NIKO&JR ELECTRICAL SERVICES LTD" at bounding box center [429, 61] width 721 height 15
drag, startPoint x: 100, startPoint y: 60, endPoint x: 361, endPoint y: 66, distance: 260.8
click at [361, 66] on h2 "R19 - NIKO&JR ELECTRICAL SERVICES LTD" at bounding box center [429, 61] width 721 height 15
copy h2 "NIKO&JR ELECTRICAL SERVICES LTD"
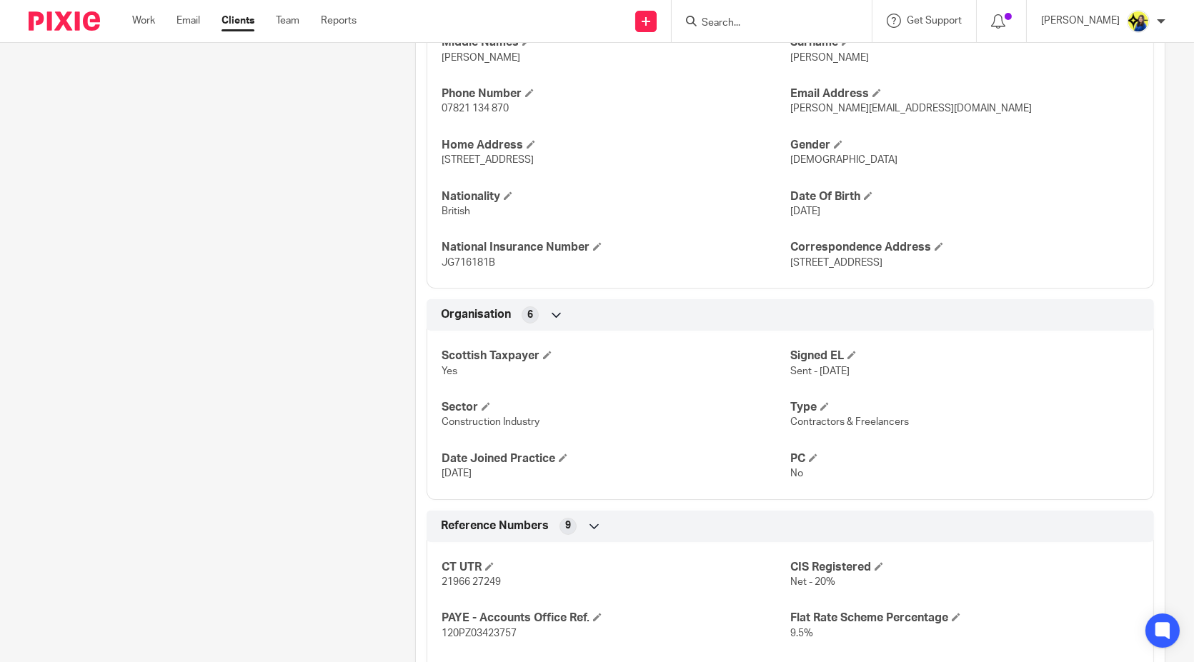
scroll to position [634, 0]
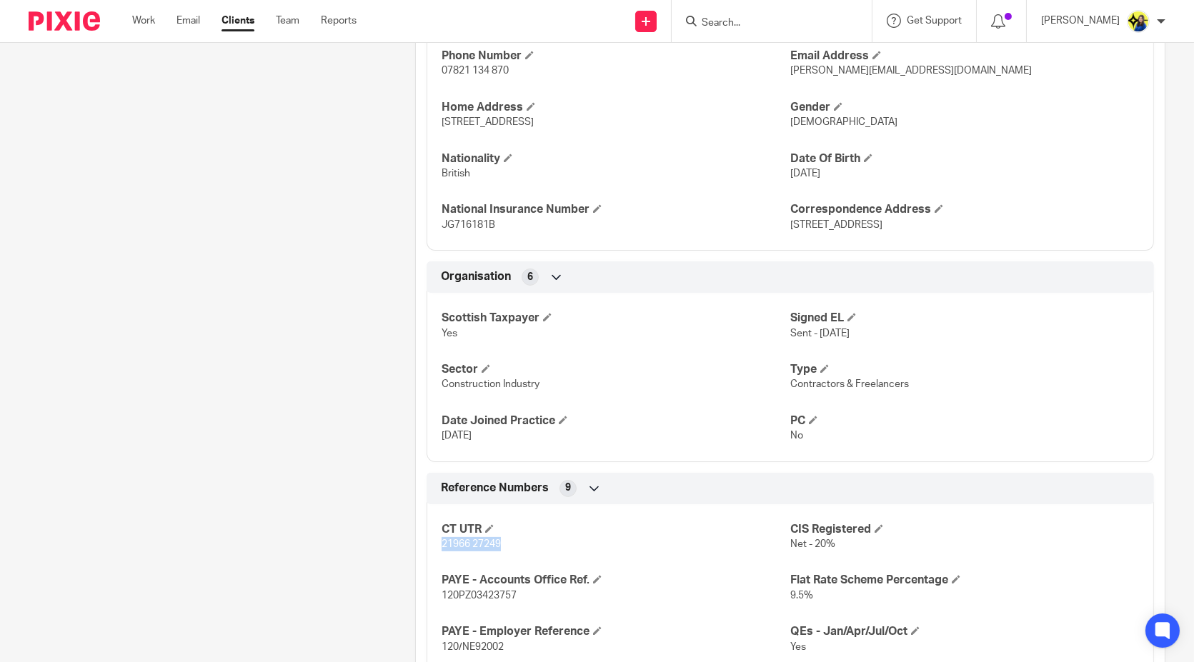
drag, startPoint x: 513, startPoint y: 541, endPoint x: 439, endPoint y: 546, distance: 74.4
click at [441, 546] on p "21966 27249" at bounding box center [615, 544] width 349 height 14
copy span "21966 27249"
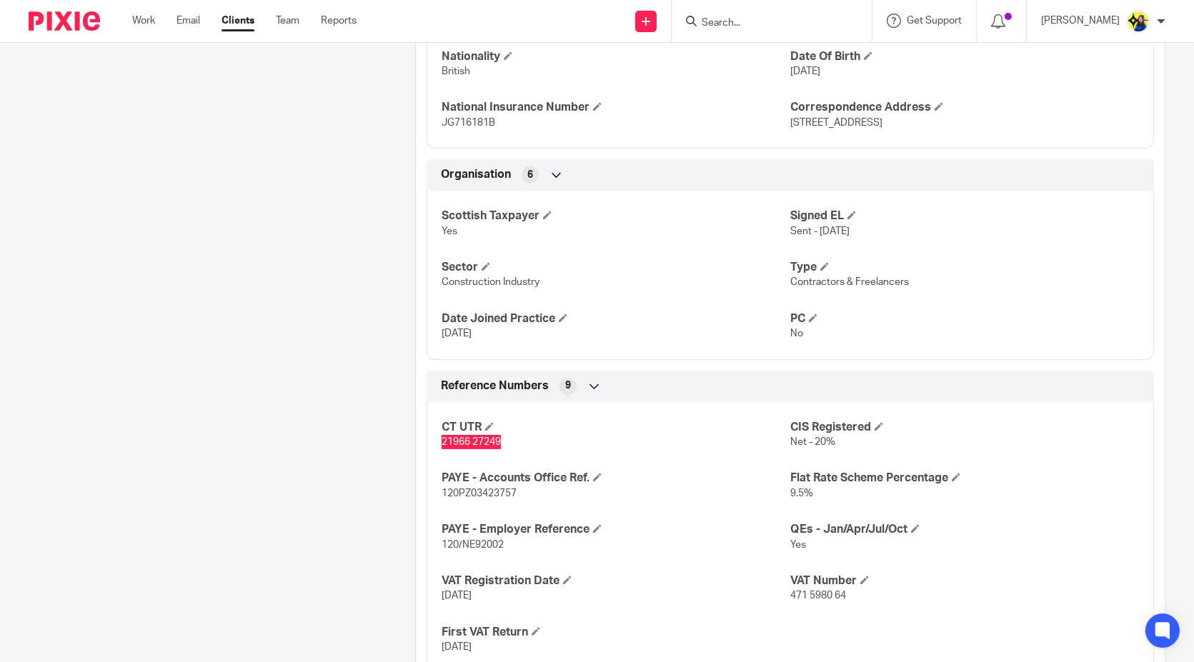
scroll to position [794, 0]
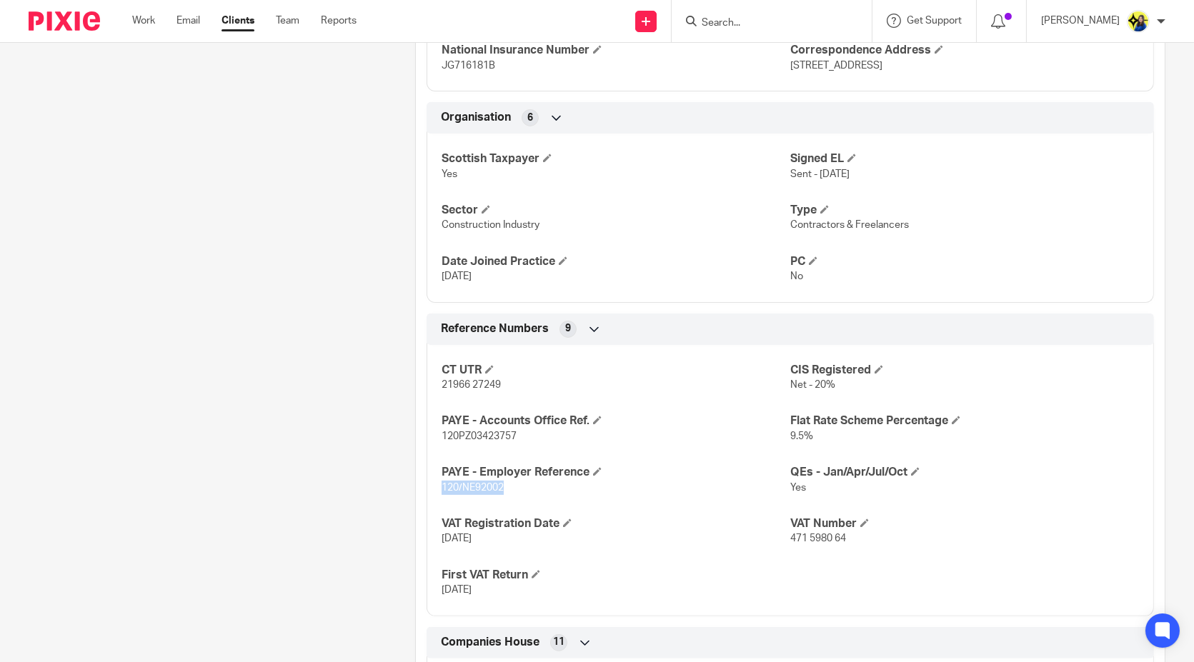
drag, startPoint x: 512, startPoint y: 487, endPoint x: 413, endPoint y: 491, distance: 99.4
click at [416, 491] on div "Reference Numbers 9 CT UTR 21966 27249 CIS Registered Net - 20% PAYE - Accounts…" at bounding box center [790, 465] width 749 height 303
copy span "120/NE92002"
click at [122, 280] on div "Client contacts [PERSON_NAME] (Electrician) 07821 134 870 [PERSON_NAME][EMAIL_A…" at bounding box center [199, 218] width 386 height 1718
click at [195, 321] on div "Client contacts [PERSON_NAME] (Electrician) 07821 134 870 [PERSON_NAME][EMAIL_A…" at bounding box center [199, 218] width 386 height 1718
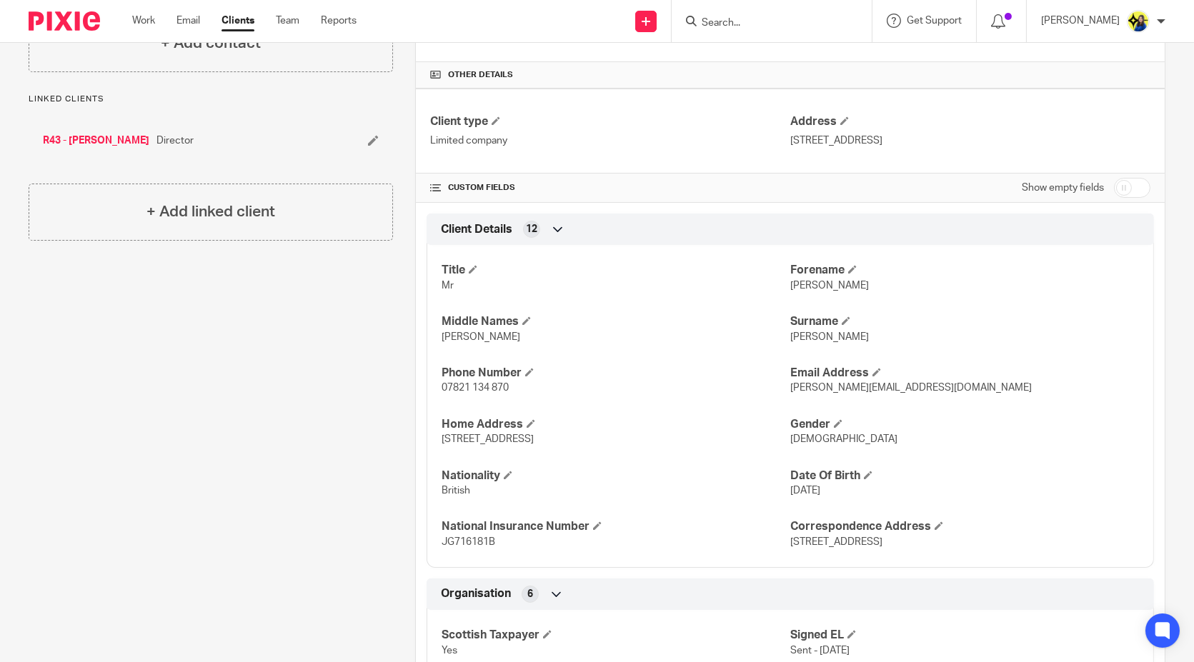
scroll to position [0, 0]
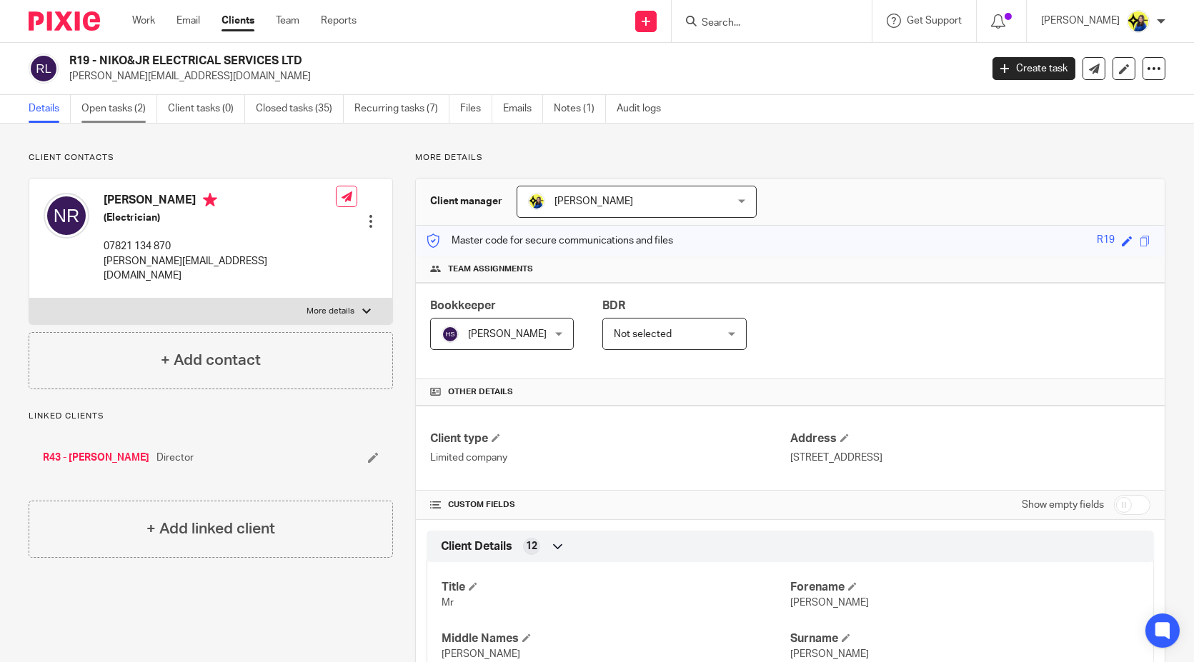
click at [128, 97] on link "Open tasks (2)" at bounding box center [119, 109] width 76 height 28
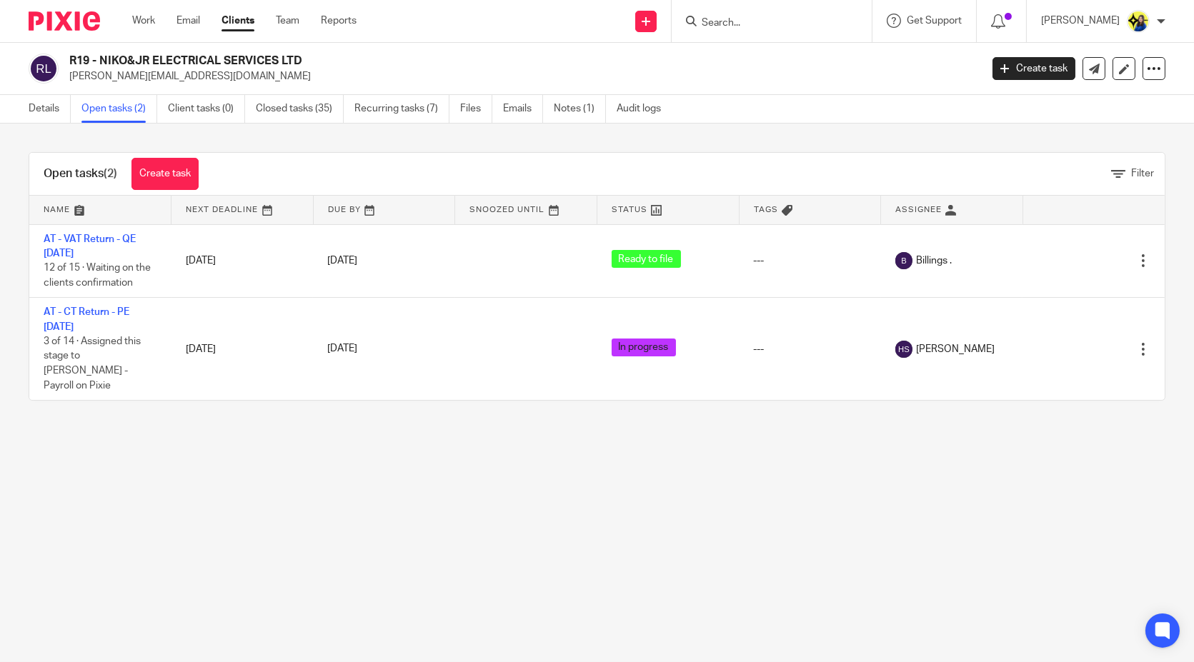
drag, startPoint x: 99, startPoint y: 61, endPoint x: 409, endPoint y: 61, distance: 309.3
click at [409, 61] on h2 "R19 - NIKO&JR ELECTRICAL SERVICES LTD" at bounding box center [429, 61] width 721 height 15
copy h2 "NIKO&JR ELECTRICAL SERVICES LTD"
click at [48, 106] on link "Details" at bounding box center [50, 109] width 42 height 28
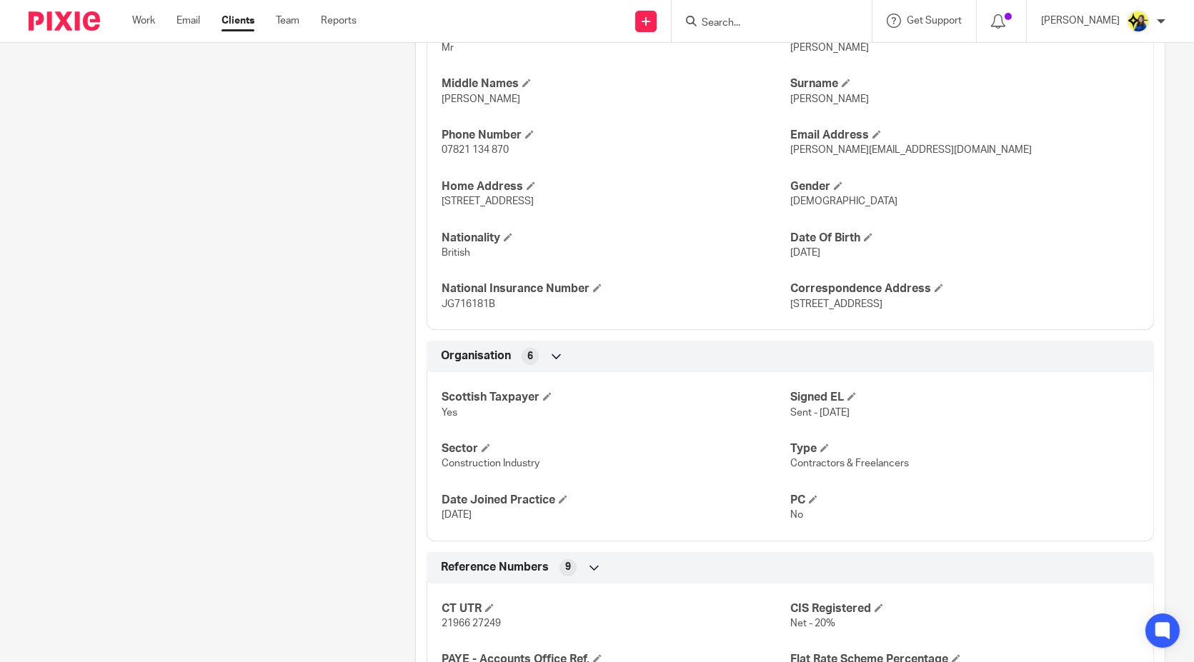
click at [353, 380] on div "Client contacts Nicholas Reid (Electrician) 07821 134 870 nicholas.reid1989x@gm…" at bounding box center [199, 456] width 386 height 1718
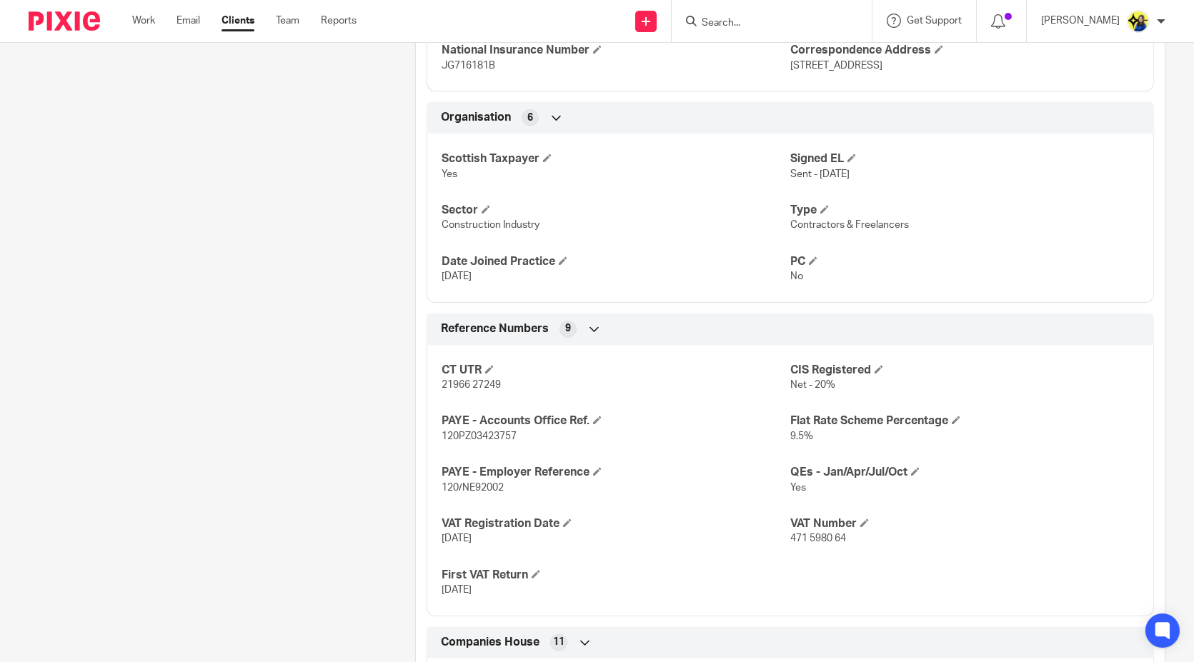
click at [361, 374] on div "Client contacts Nicholas Reid (Electrician) 07821 134 870 nicholas.reid1989x@gm…" at bounding box center [199, 218] width 386 height 1718
drag, startPoint x: 501, startPoint y: 480, endPoint x: 436, endPoint y: 485, distance: 65.9
click at [436, 485] on div "CT UTR 21966 27249 CIS Registered Net - 20% PAYE - Accounts Office Ref. 120PZ03…" at bounding box center [789, 475] width 727 height 282
copy span "120/NE92002"
drag, startPoint x: 506, startPoint y: 390, endPoint x: 438, endPoint y: 391, distance: 67.9
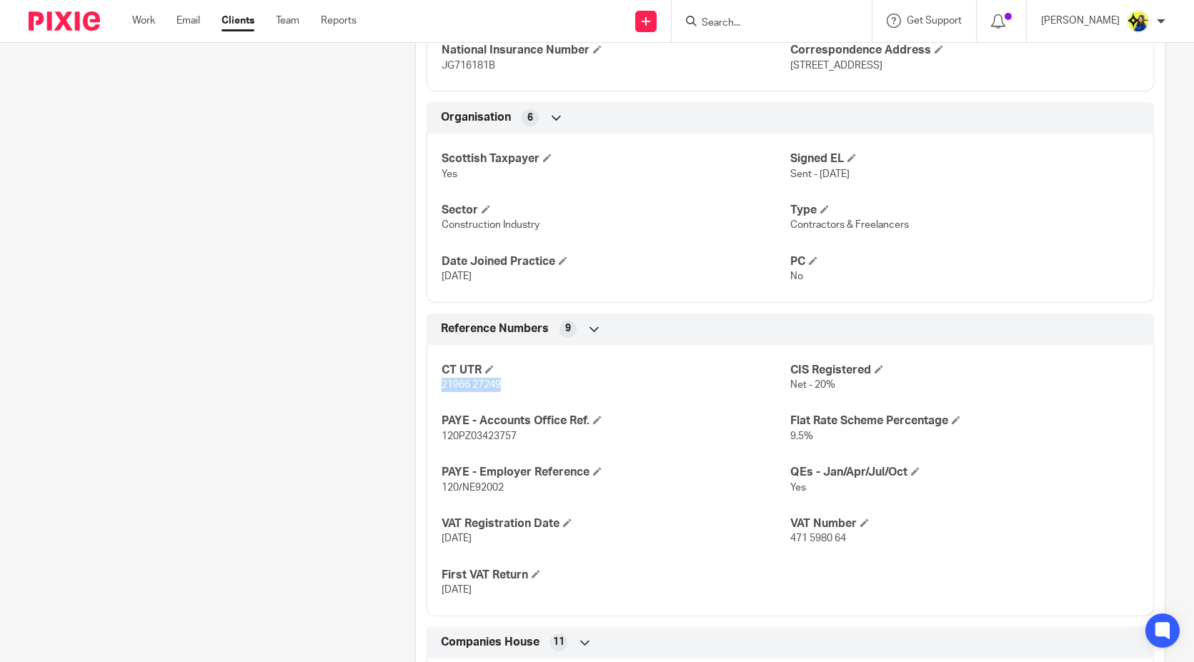
click at [438, 391] on div "CT UTR 21966 27249 CIS Registered Net - 20% PAYE - Accounts Office Ref. 120PZ03…" at bounding box center [789, 475] width 727 height 282
copy span "21966 27249"
click at [305, 320] on div "Client contacts Nicholas Reid (Electrician) 07821 134 870 nicholas.reid1989x@gm…" at bounding box center [199, 218] width 386 height 1718
click at [298, 315] on div "Client contacts Nicholas Reid (Electrician) 07821 134 870 nicholas.reid1989x@gm…" at bounding box center [199, 218] width 386 height 1718
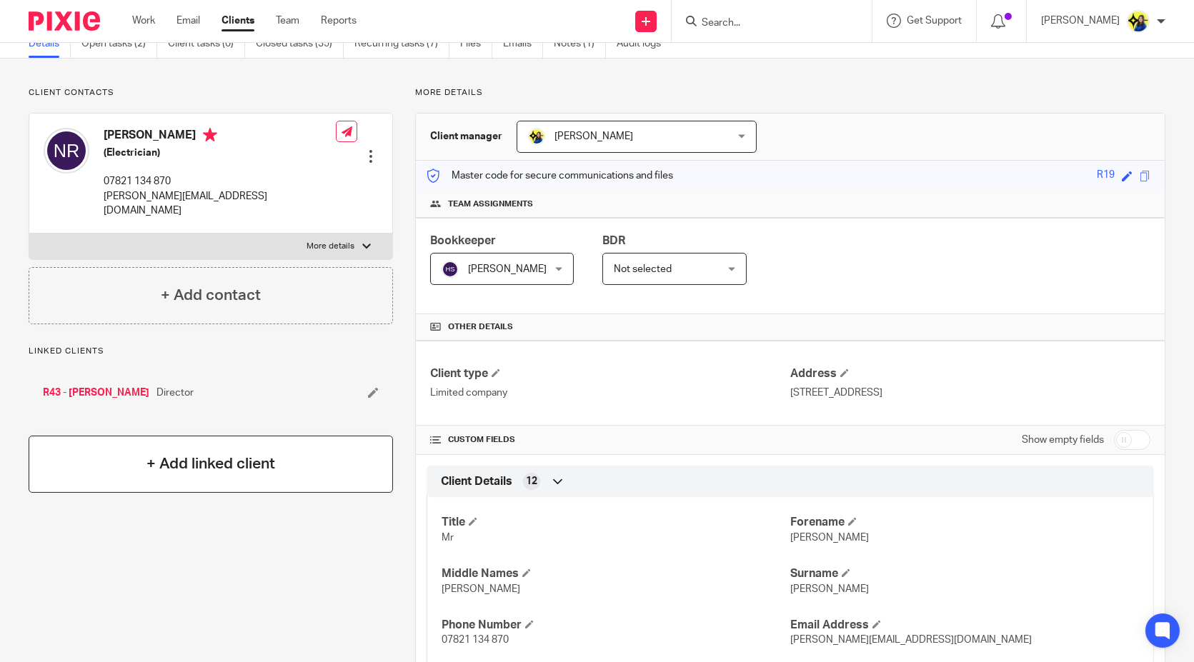
scroll to position [0, 0]
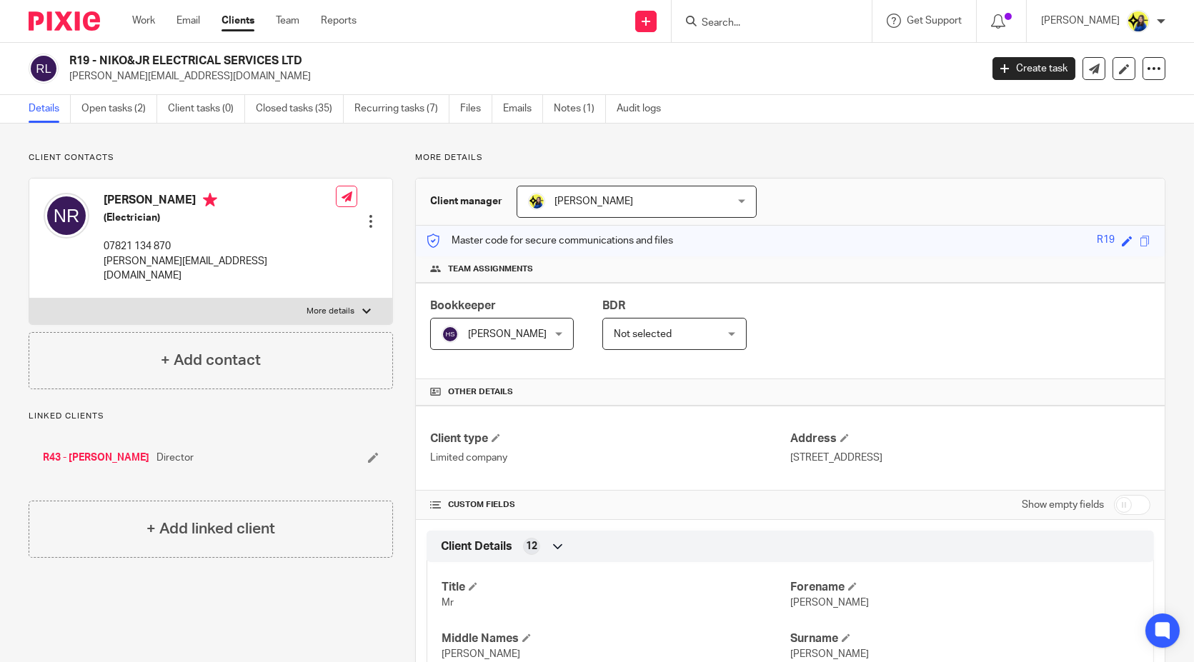
click at [781, 21] on input "Search" at bounding box center [764, 23] width 129 height 13
type input "k"
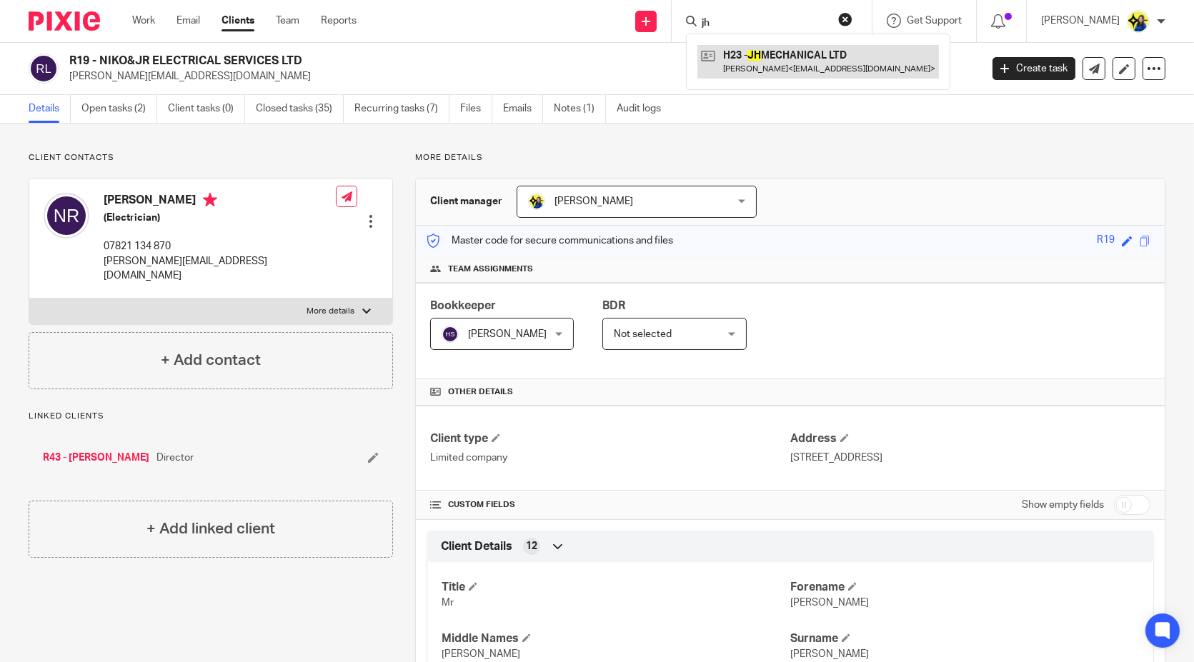
type input "jh"
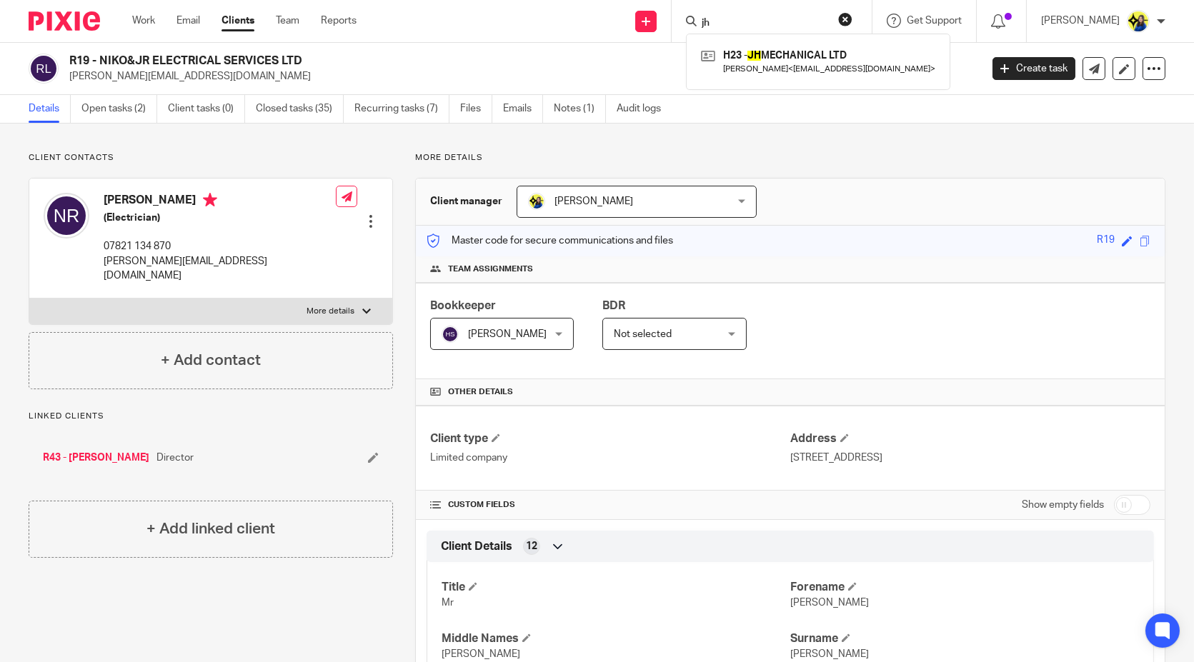
drag, startPoint x: 67, startPoint y: 65, endPoint x: 326, endPoint y: 58, distance: 259.4
click at [326, 58] on div "R19 - NIKO&JR ELECTRICAL SERVICES LTD nicholas.reid1989x@gmail.com" at bounding box center [500, 69] width 942 height 30
copy h2 "R19 - NIKO&JR ELECTRICAL SERVICES LTD"
